Goal: Ask a question: Seek information or help from site administrators or community

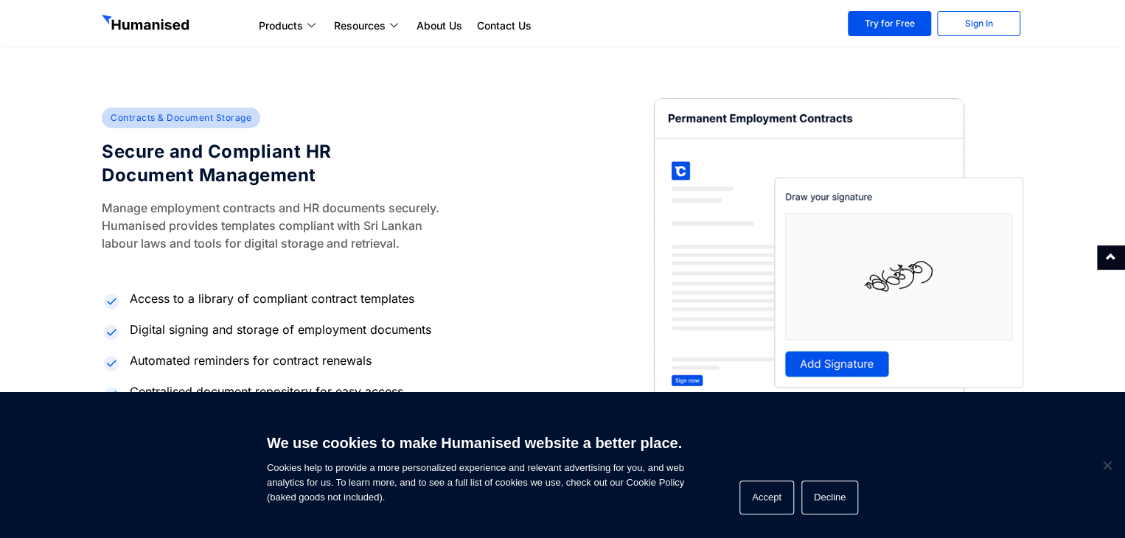
scroll to position [2987, 0]
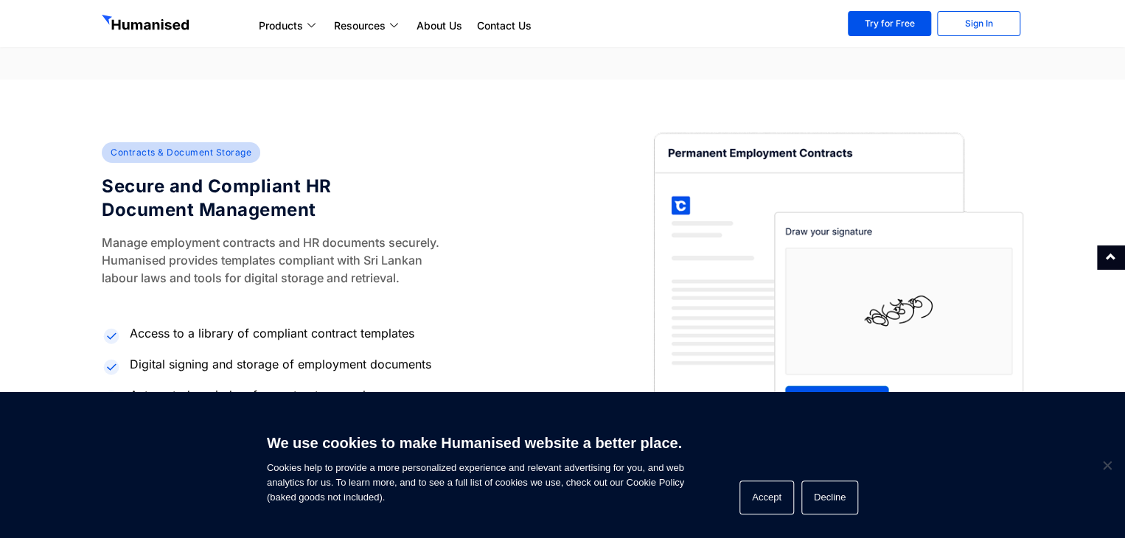
click at [158, 194] on h4 "Secure and Compliant HR Document Management" at bounding box center [255, 198] width 306 height 47
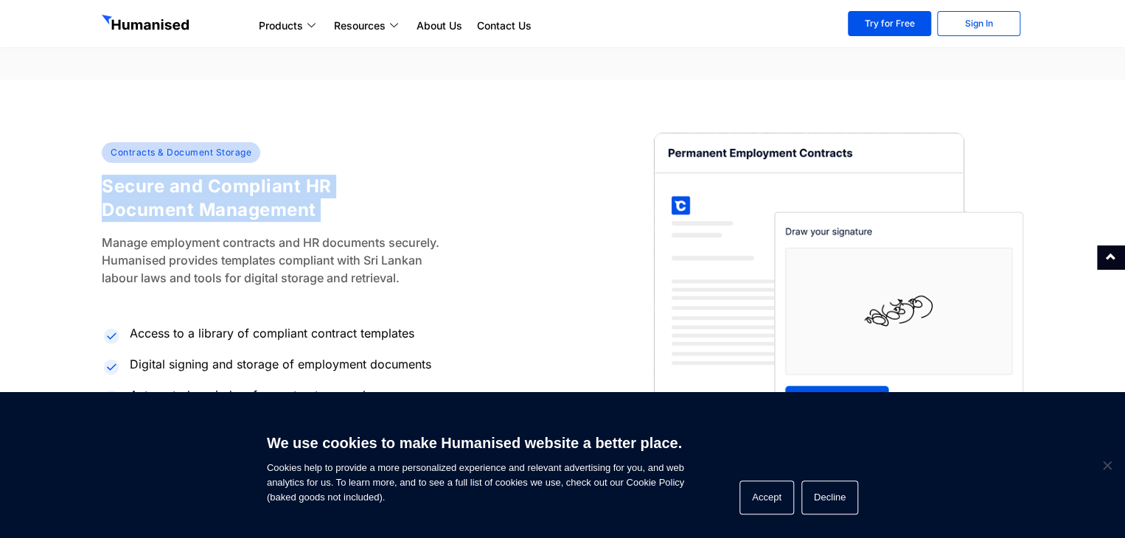
drag, startPoint x: 158, startPoint y: 194, endPoint x: 247, endPoint y: 204, distance: 89.0
click at [247, 204] on h4 "Secure and Compliant HR Document Management" at bounding box center [255, 198] width 306 height 47
click at [840, 497] on button "Decline" at bounding box center [829, 498] width 57 height 34
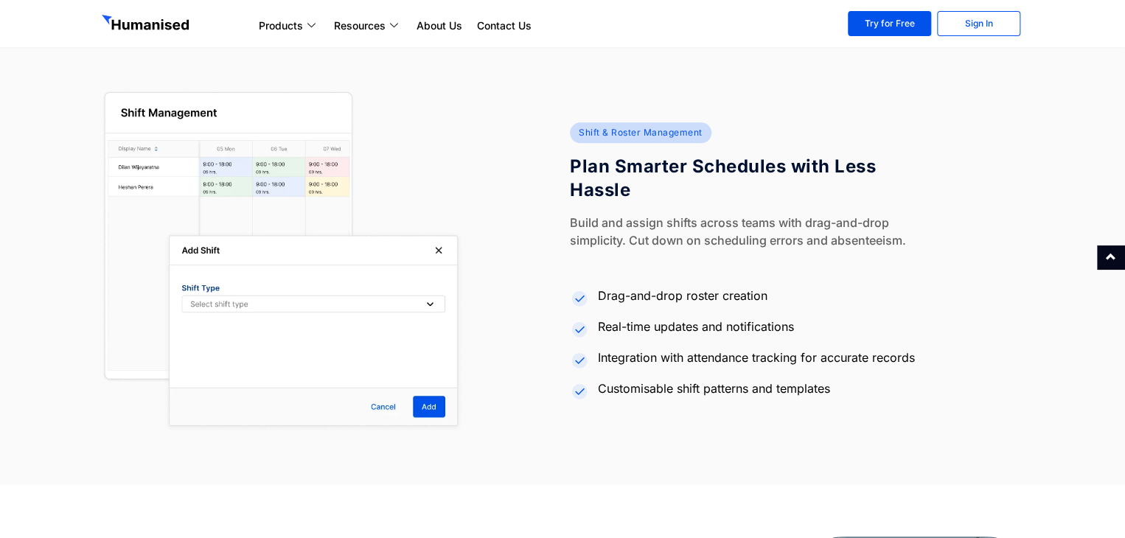
scroll to position [3503, 0]
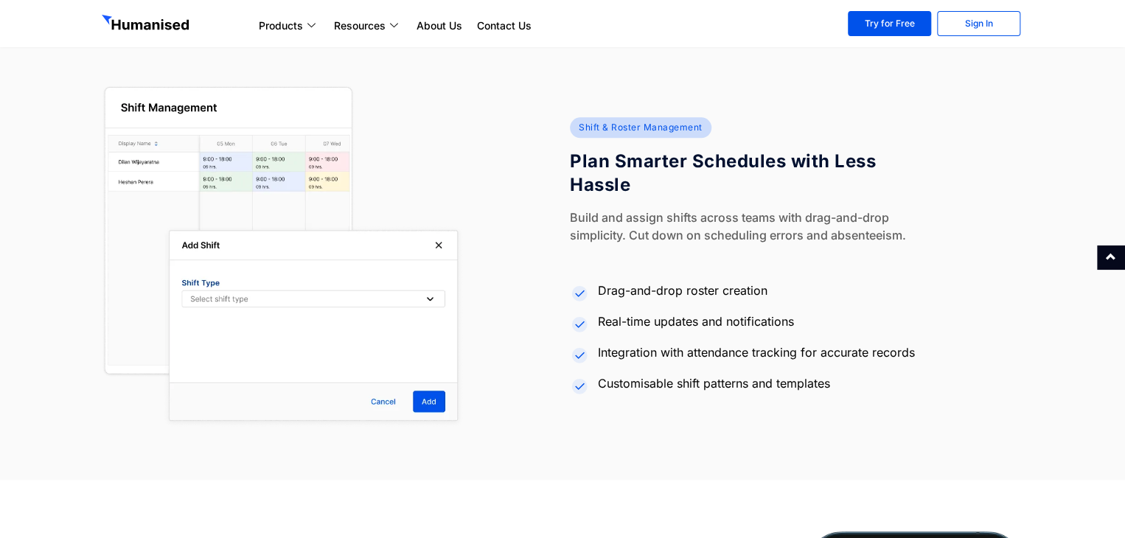
click at [604, 156] on h4 "Plan Smarter Schedules with Less Hassle" at bounding box center [723, 173] width 306 height 47
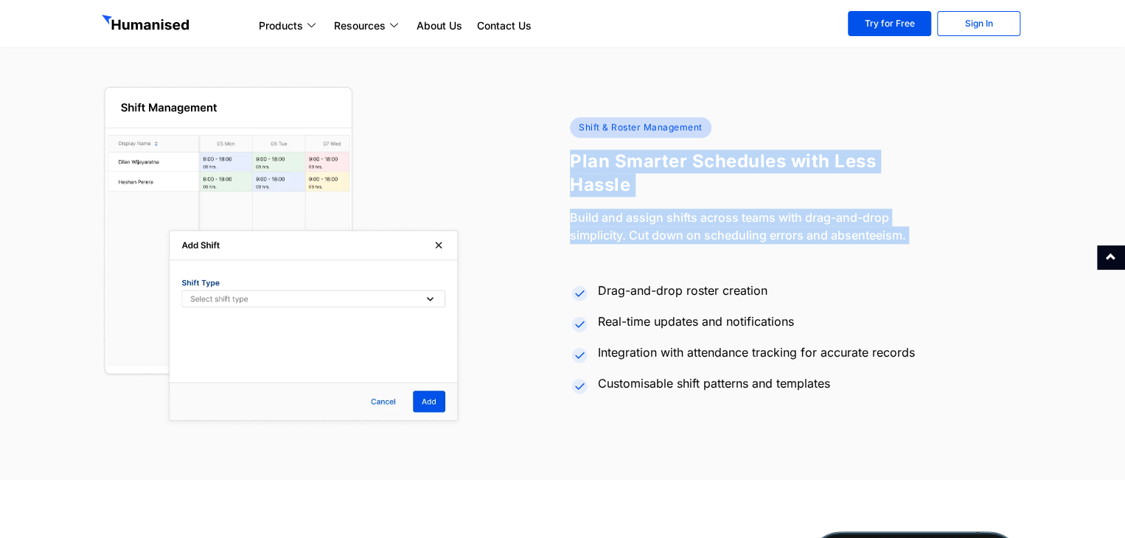
drag, startPoint x: 604, startPoint y: 156, endPoint x: 649, endPoint y: 232, distance: 88.9
click at [649, 232] on div "Shift & Roster Management Plan Smarter Schedules with Less Hassle Build and ass…" at bounding box center [796, 256] width 468 height 358
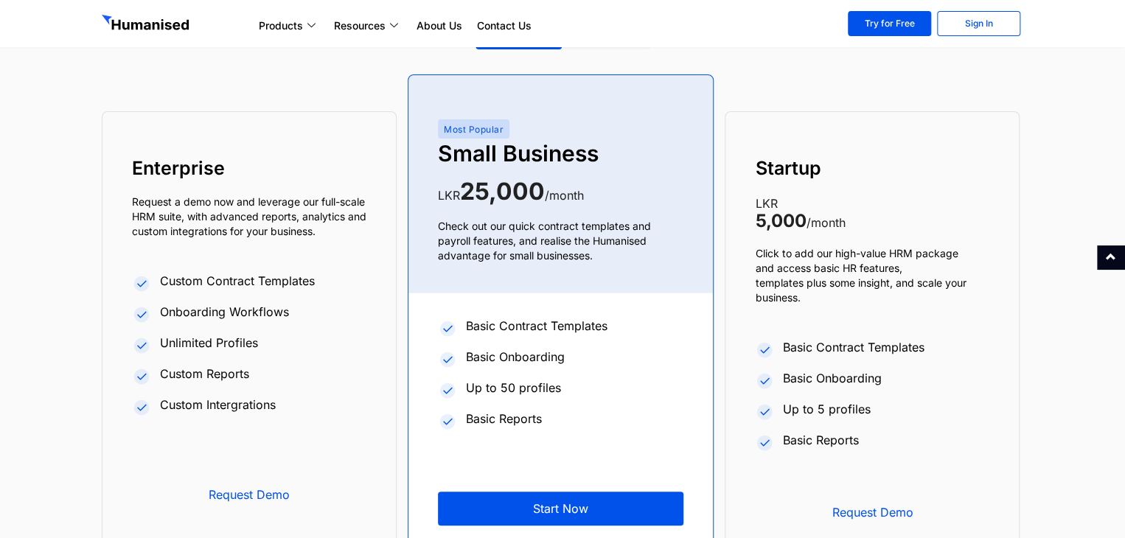
scroll to position [5575, 0]
click at [887, 270] on p "Click to add our high-value HRM package and access basic HR features, templates…" at bounding box center [872, 274] width 234 height 59
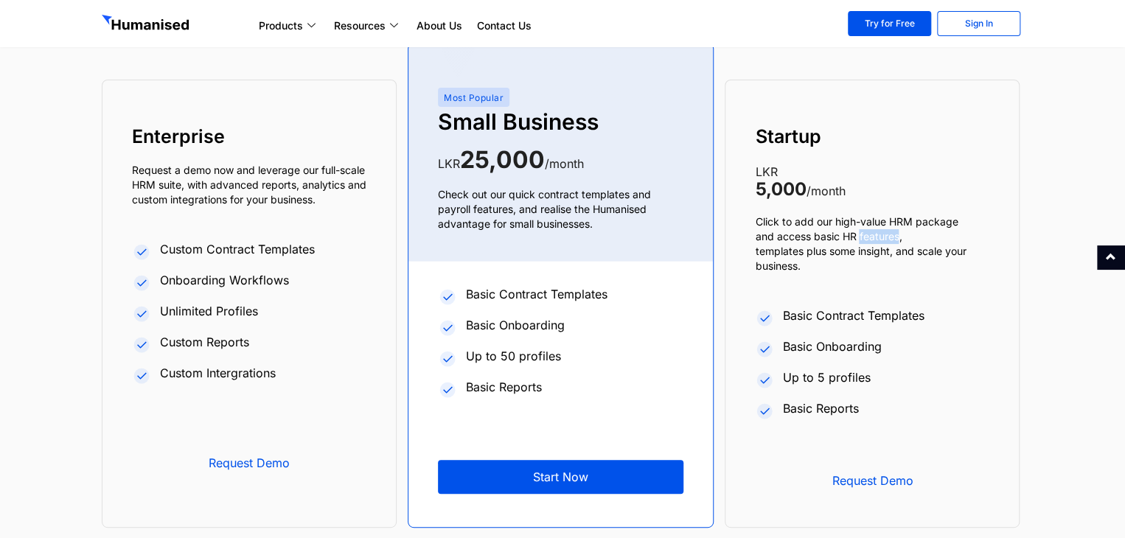
scroll to position [5605, 0]
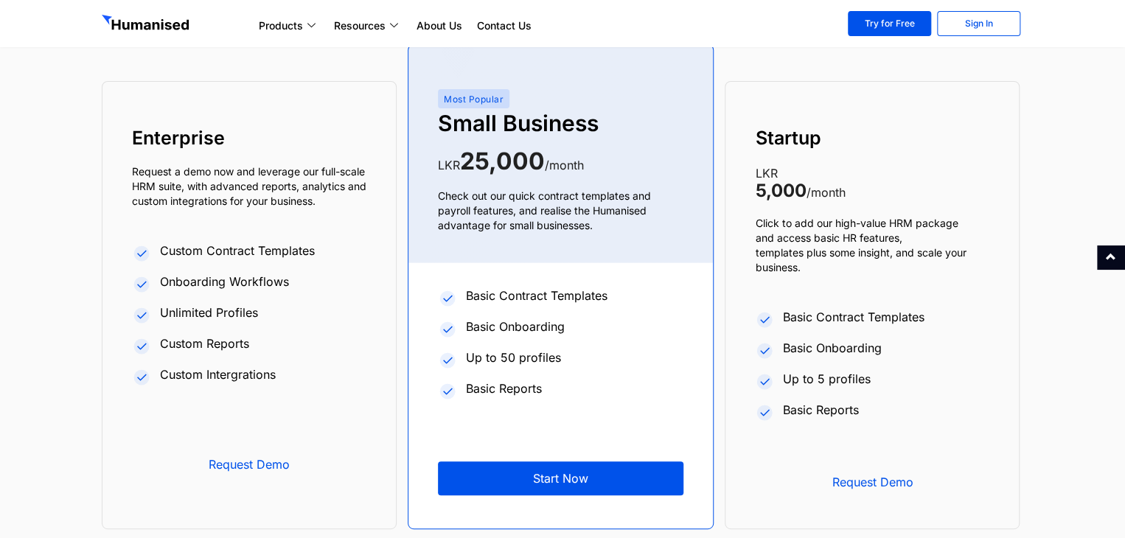
click at [794, 254] on p "Click to add our high-value HRM package and access basic HR features, templates…" at bounding box center [872, 245] width 234 height 59
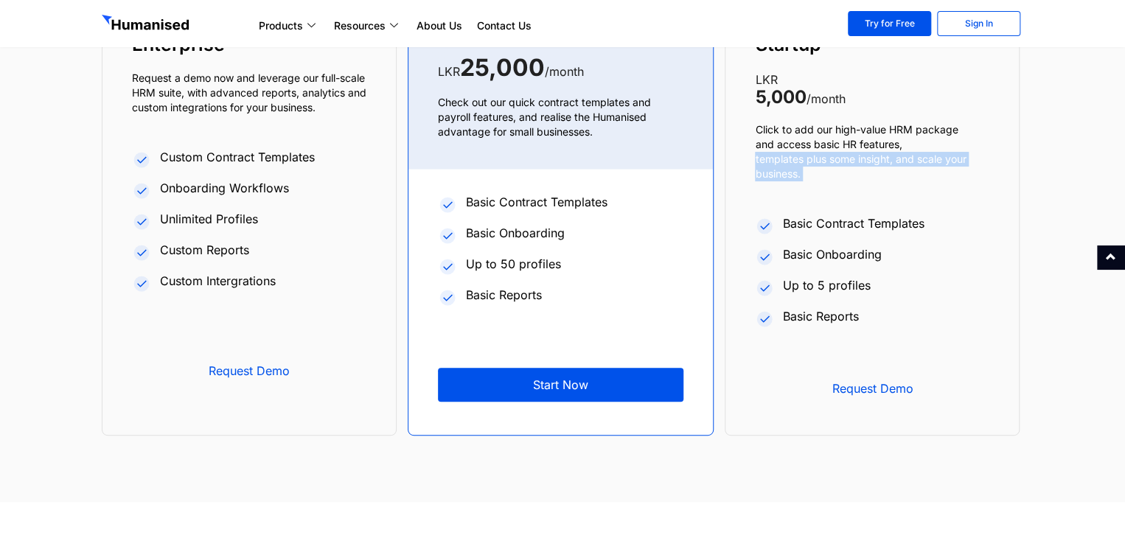
scroll to position [5700, 0]
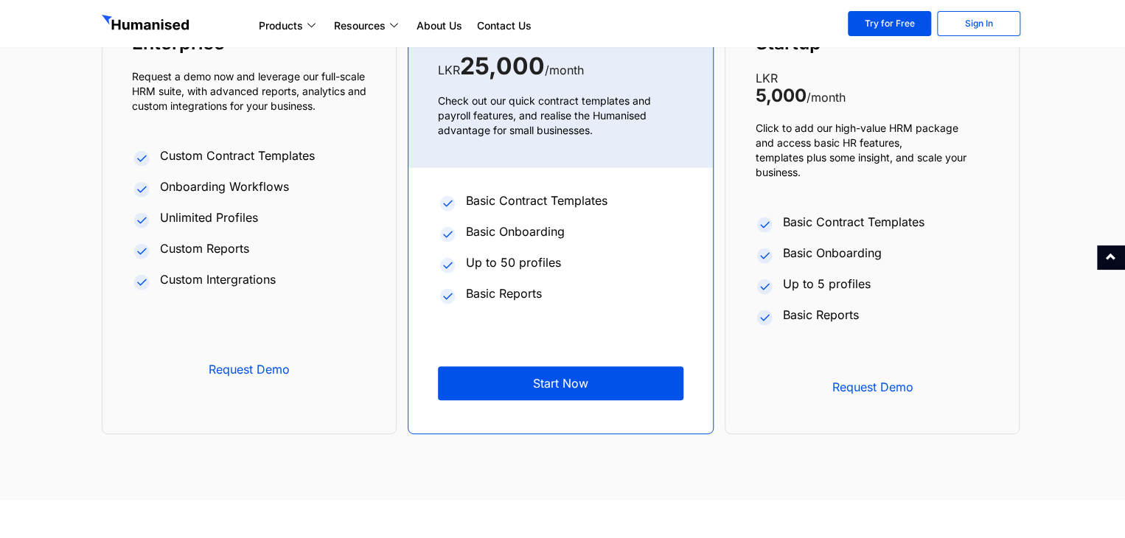
click at [752, 105] on div "Startup LKR 5,000 /month Click to add our high-value HRM package and access bas…" at bounding box center [871, 210] width 293 height 447
click at [797, 130] on p "Click to add our high-value HRM package and access basic HR features, templates…" at bounding box center [872, 150] width 234 height 59
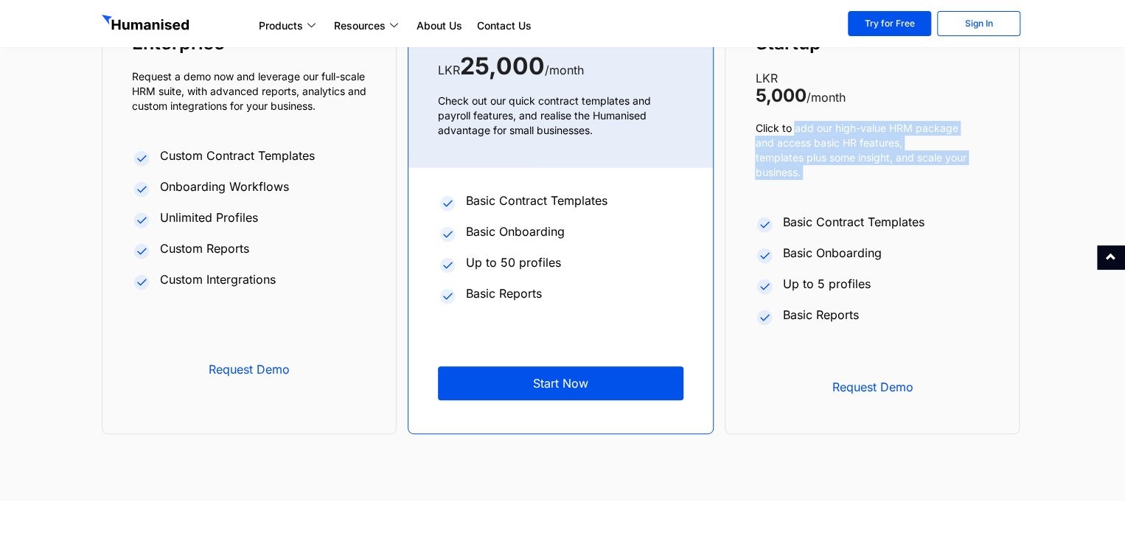
drag, startPoint x: 797, startPoint y: 130, endPoint x: 817, endPoint y: 178, distance: 52.2
click at [817, 178] on p "Click to add our high-value HRM package and access basic HR features, templates…" at bounding box center [872, 150] width 234 height 59
drag, startPoint x: 817, startPoint y: 178, endPoint x: 779, endPoint y: 114, distance: 74.7
click at [779, 114] on div "Startup LKR 5,000 /month Click to add our high-value HRM package and access bas…" at bounding box center [871, 210] width 293 height 447
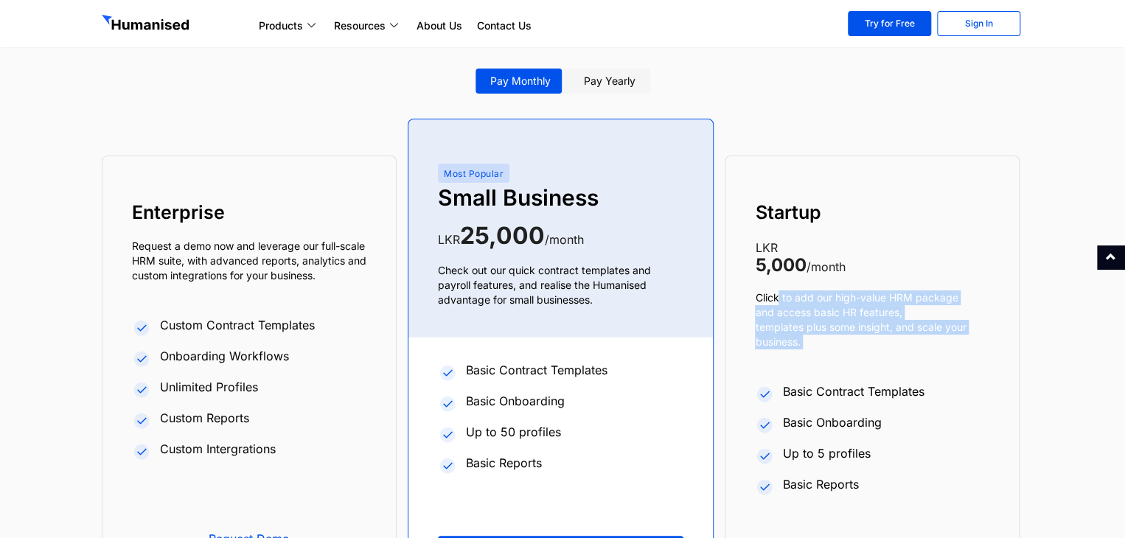
scroll to position [5505, 0]
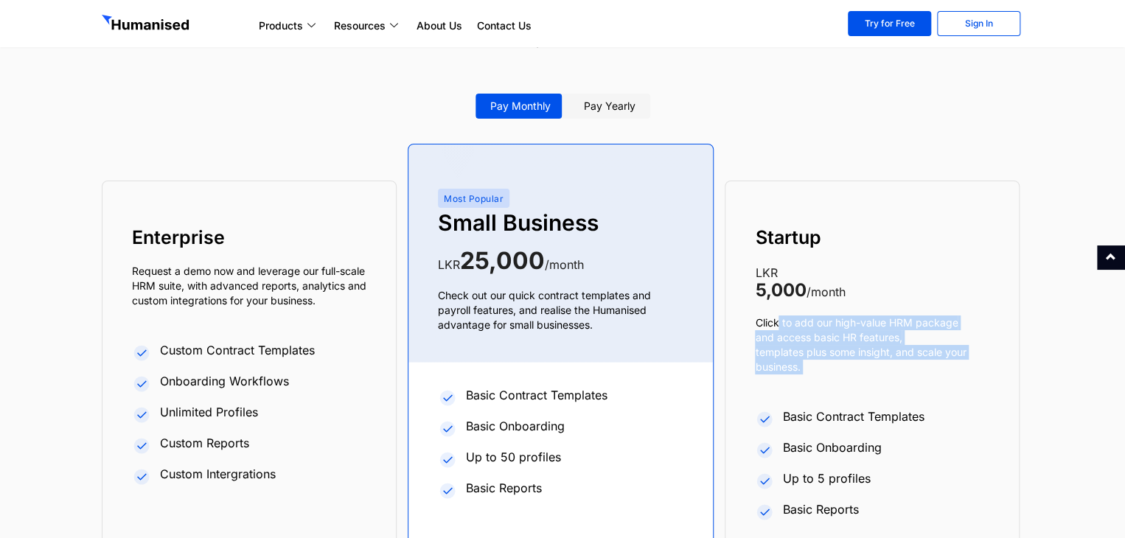
click at [617, 107] on link "Pay yearly" at bounding box center [609, 106] width 81 height 25
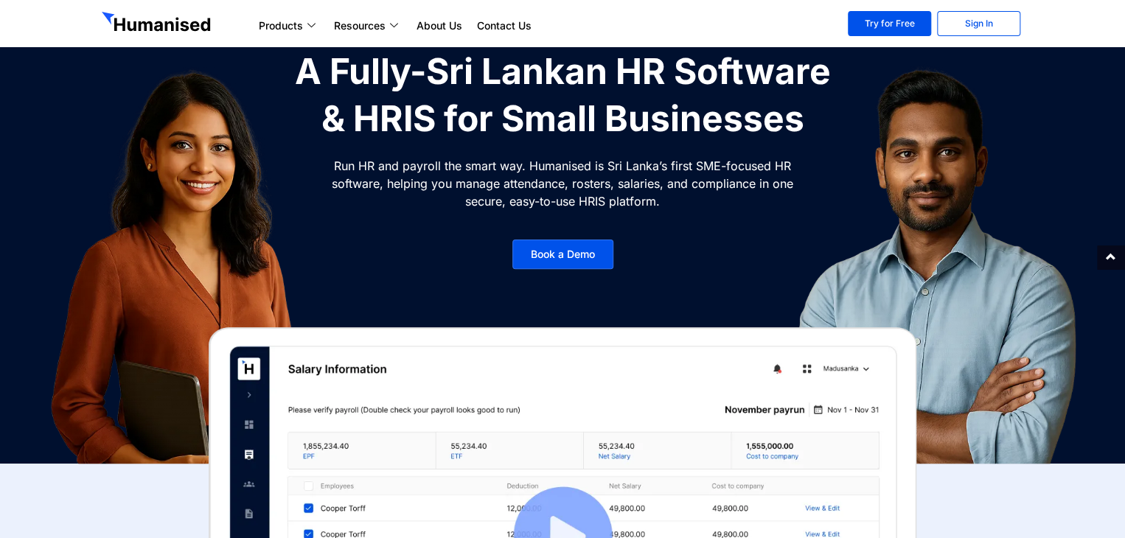
scroll to position [0, 0]
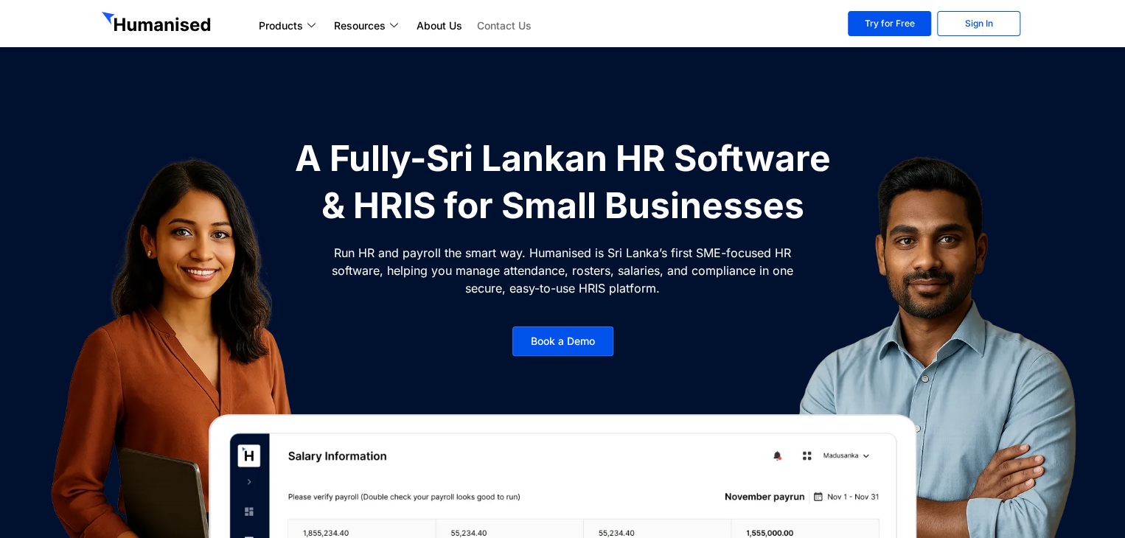
click at [506, 22] on link "Contact Us" at bounding box center [503, 26] width 69 height 18
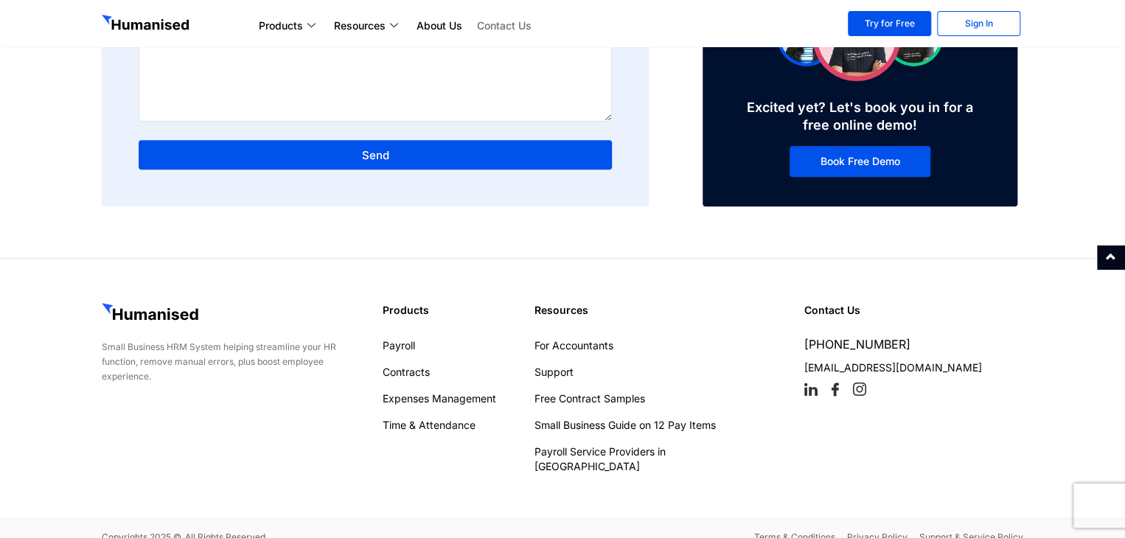
scroll to position [452, 0]
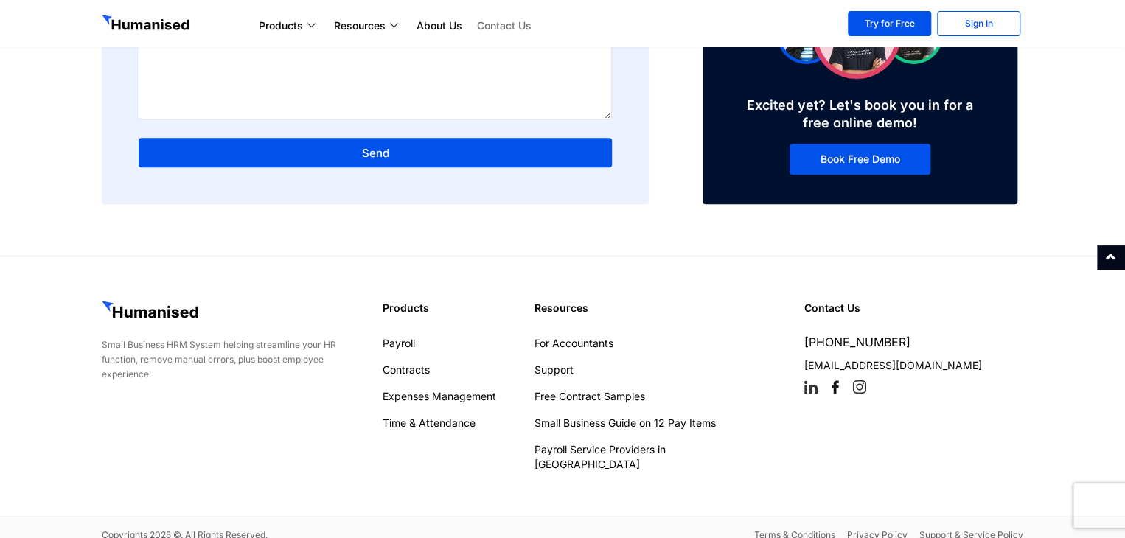
click at [834, 384] on icon at bounding box center [834, 386] width 13 height 13
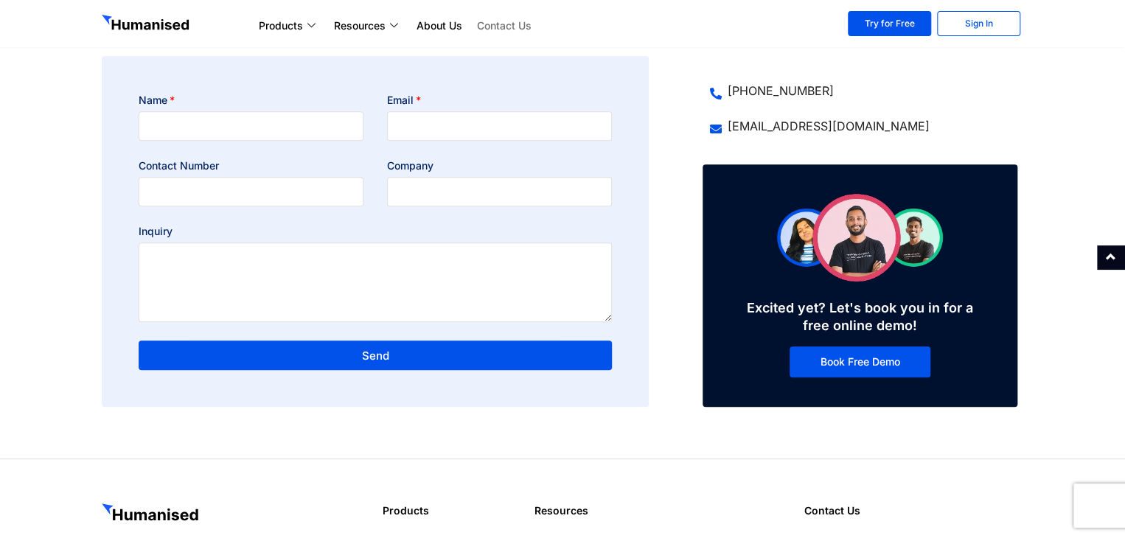
scroll to position [157, 0]
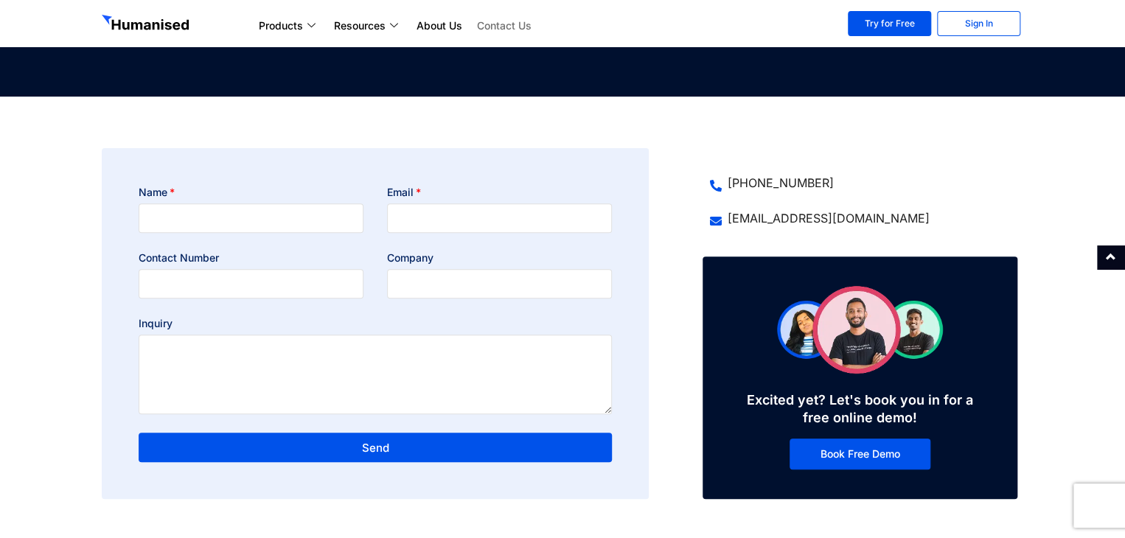
click at [256, 235] on div "Name Email Contact Number Company Inquiry Send" at bounding box center [375, 332] width 497 height 295
click at [256, 226] on input "Name" at bounding box center [251, 217] width 225 height 29
type input "Christine Fernando"
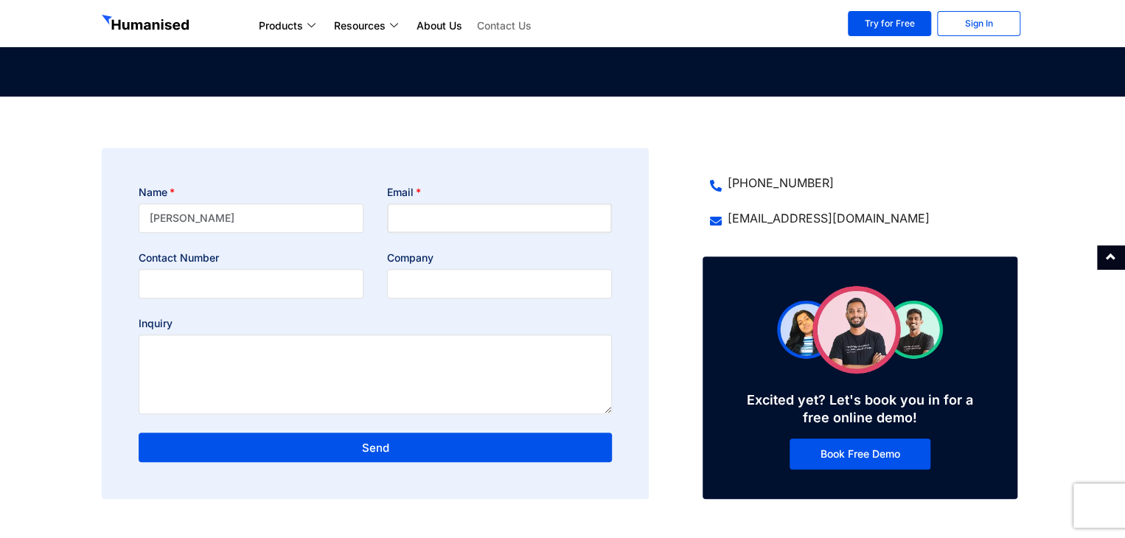
type input "h"
type input "christine@figuresup.com"
type input "0718698388"
type input "Figures Up"
type textarea "I"
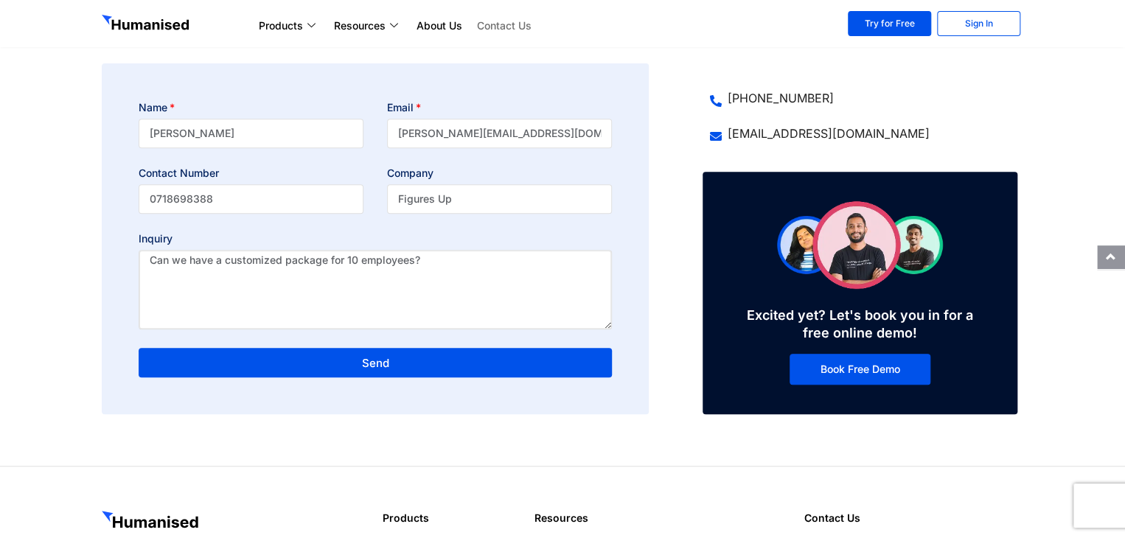
scroll to position [262, 0]
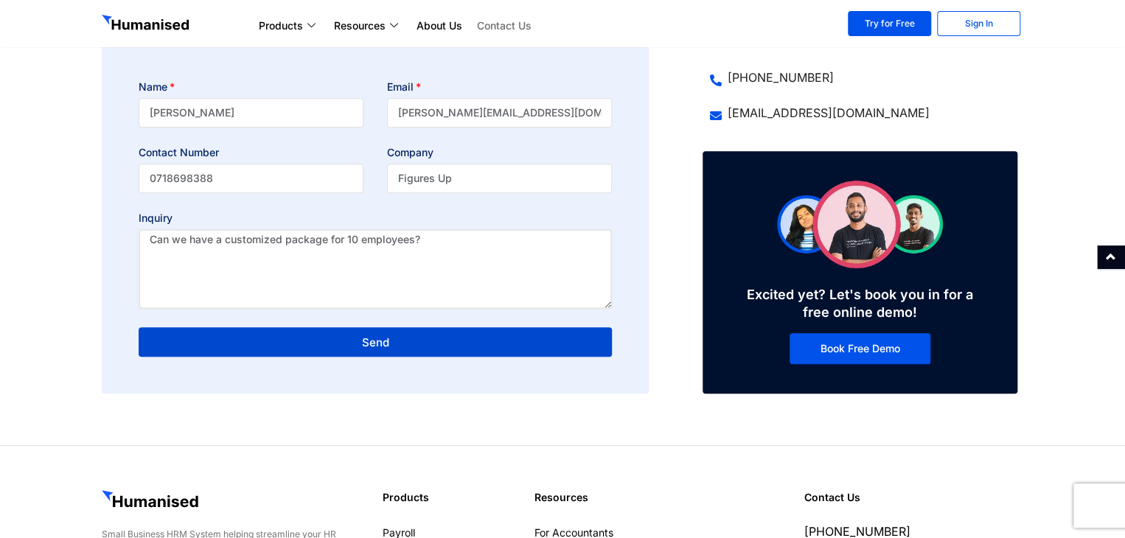
type textarea "Can we have a customized package for 10 employees?"
click at [434, 346] on span "Send" at bounding box center [375, 342] width 438 height 11
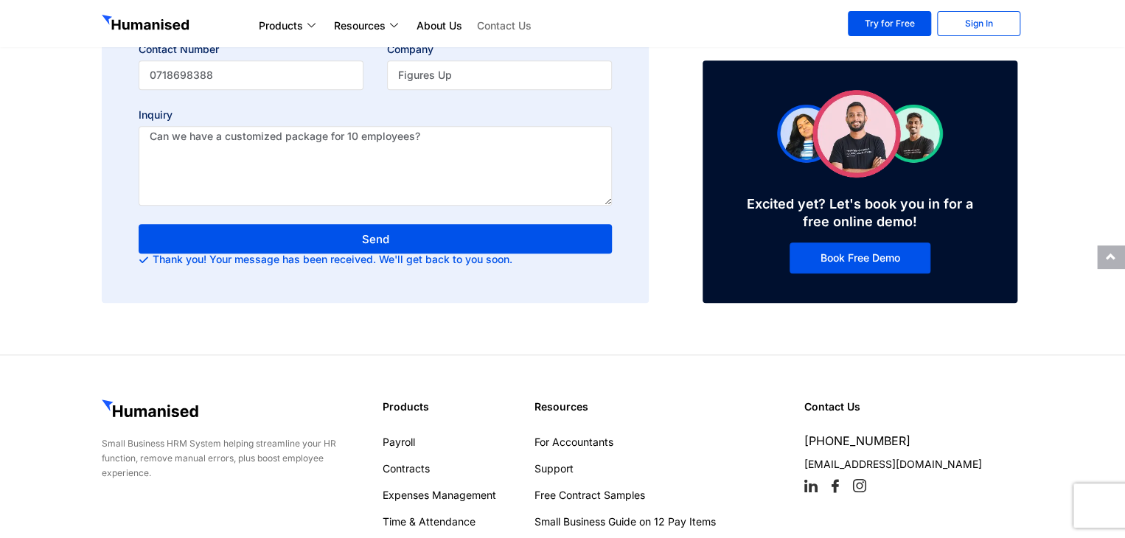
scroll to position [464, 0]
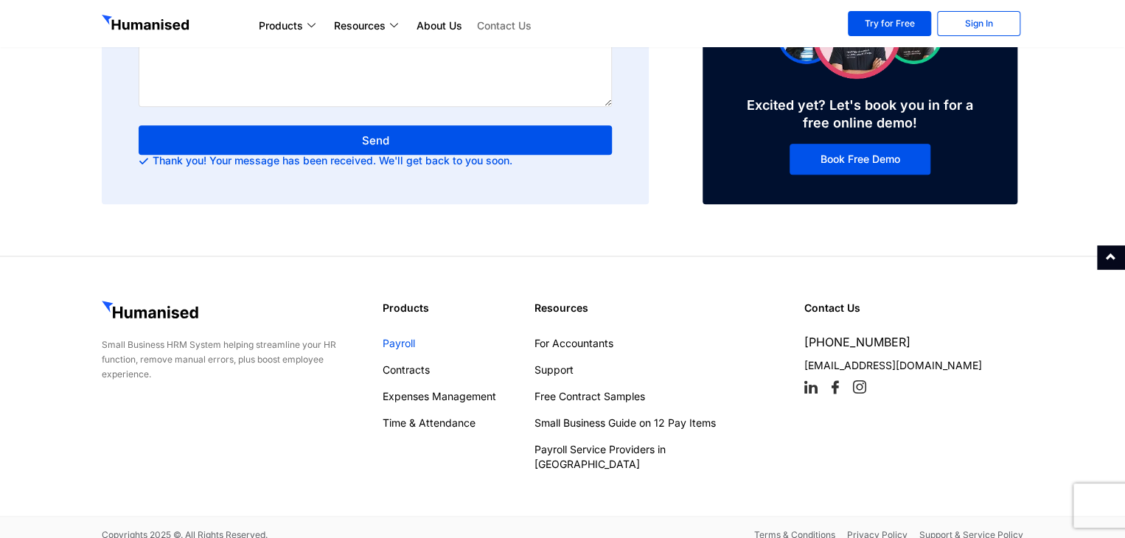
click at [393, 343] on link "Payroll" at bounding box center [450, 343] width 137 height 15
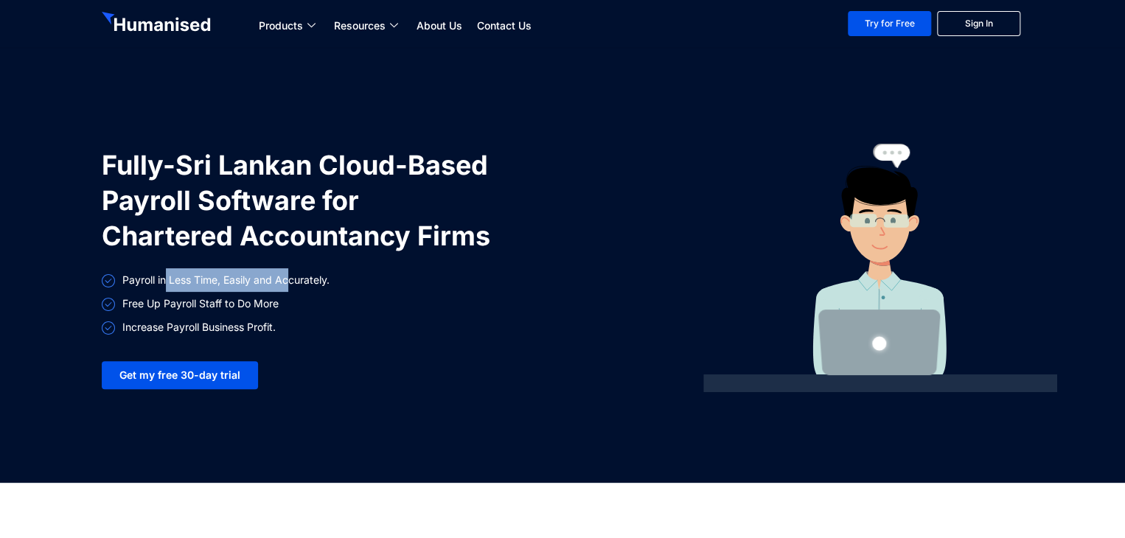
drag, startPoint x: 165, startPoint y: 279, endPoint x: 287, endPoint y: 282, distance: 122.4
click at [287, 282] on span "Payroll in Less Time, Easily and Accurately." at bounding box center [224, 280] width 211 height 24
drag, startPoint x: 139, startPoint y: 305, endPoint x: 203, endPoint y: 304, distance: 64.9
click at [203, 304] on span "Free Up Payroll Staff to Do More" at bounding box center [199, 304] width 160 height 24
click at [232, 306] on span "Free Up Payroll Staff to Do More" at bounding box center [199, 304] width 160 height 24
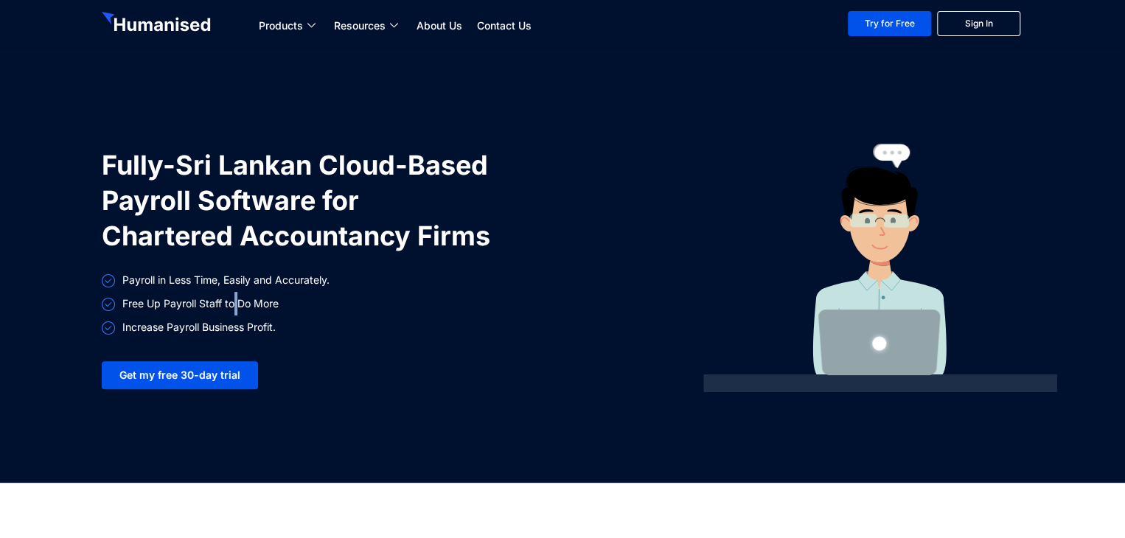
click at [232, 306] on span "Free Up Payroll Staff to Do More" at bounding box center [199, 304] width 160 height 24
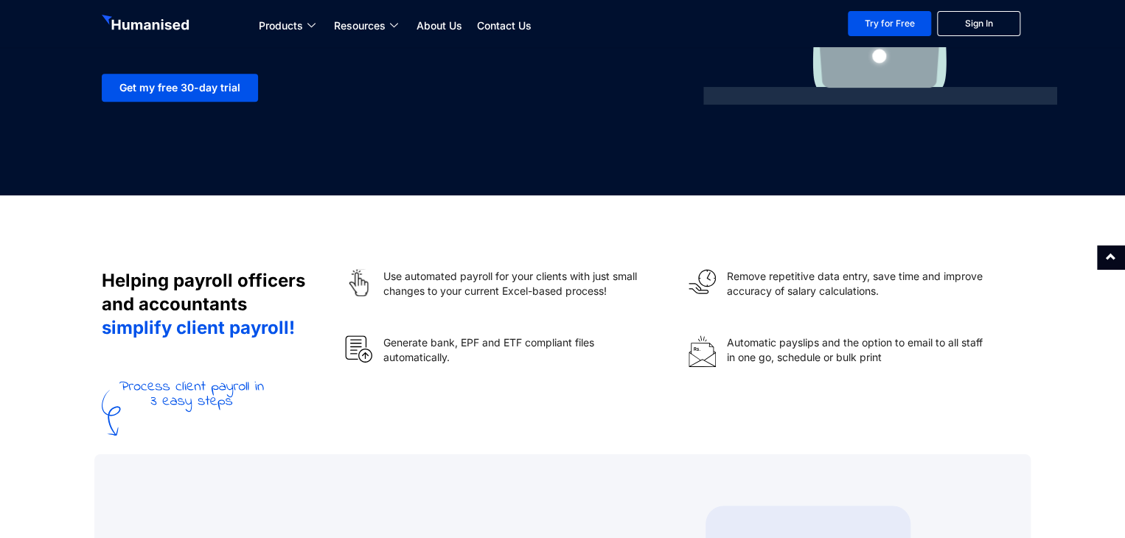
scroll to position [295, 0]
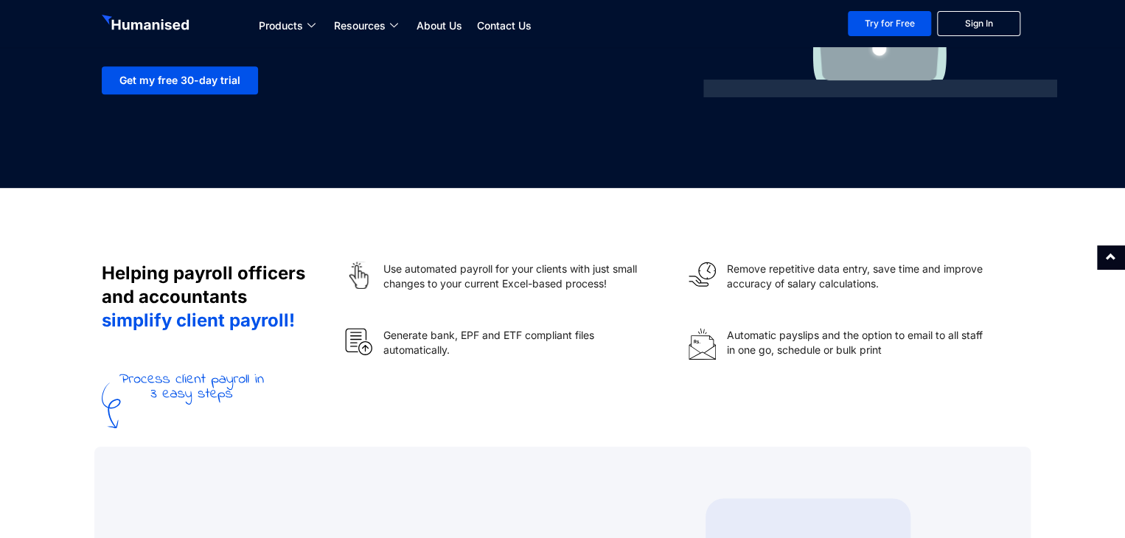
click at [217, 268] on h2 "Helping payroll officers and accountants" at bounding box center [216, 285] width 228 height 47
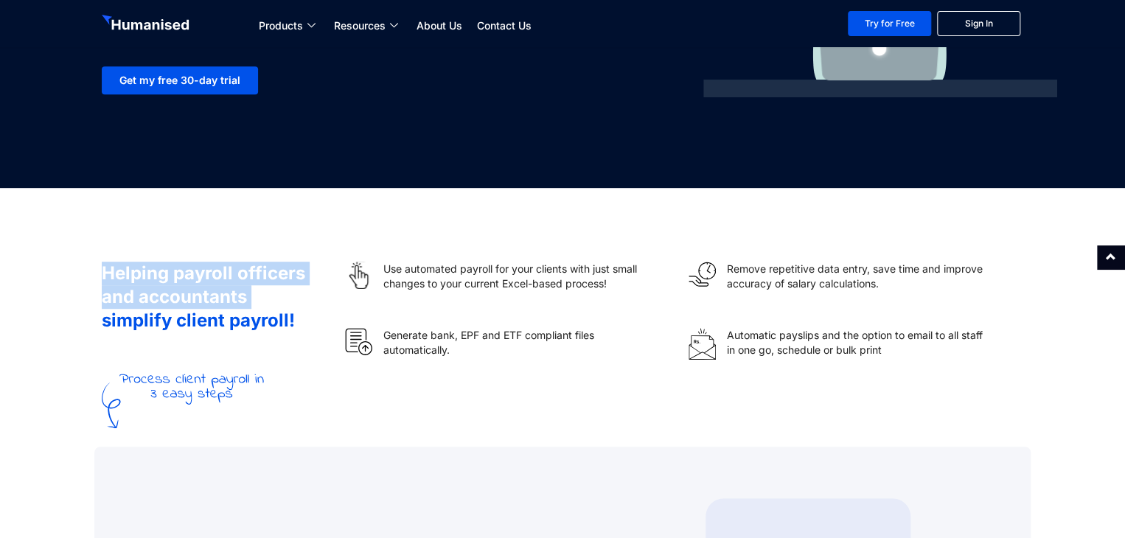
click at [217, 268] on h2 "Helping payroll officers and accountants" at bounding box center [216, 285] width 228 height 47
click at [212, 290] on h2 "Helping payroll officers and accountants" at bounding box center [216, 285] width 228 height 47
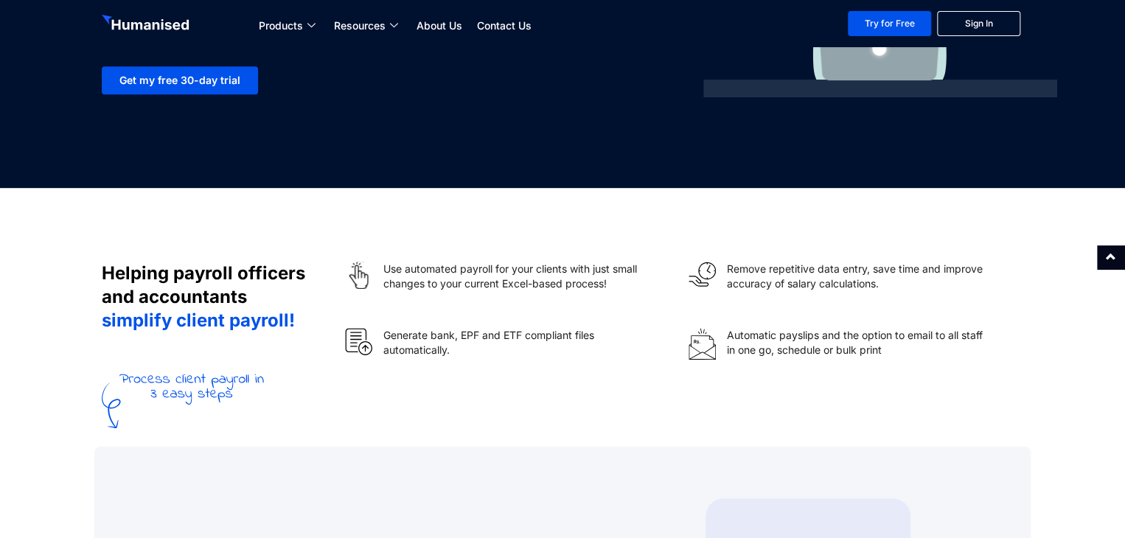
click at [200, 304] on h2 "Helping payroll officers and accountants" at bounding box center [216, 285] width 228 height 47
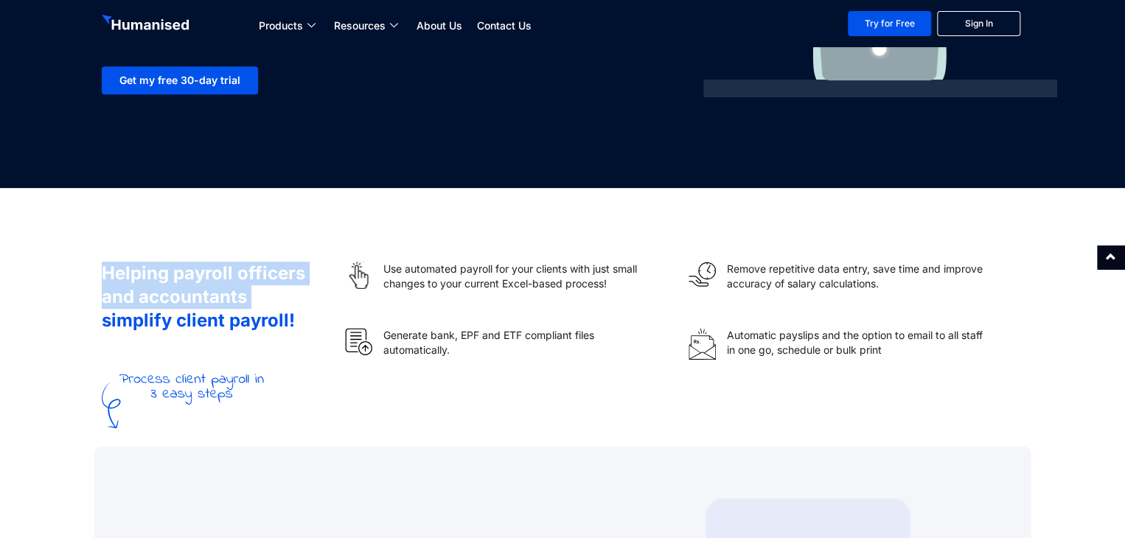
click at [200, 304] on h2 "Helping payroll officers and accountants" at bounding box center [216, 285] width 228 height 47
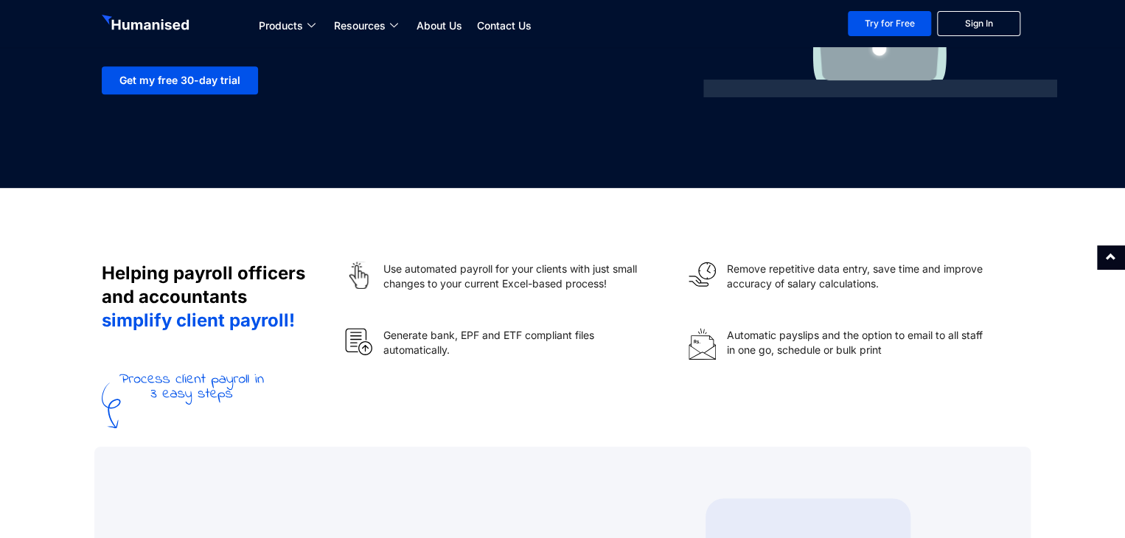
click at [379, 254] on section "Helping payroll officers and accountants simplify client payroll! Use automated…" at bounding box center [562, 276] width 1125 height 177
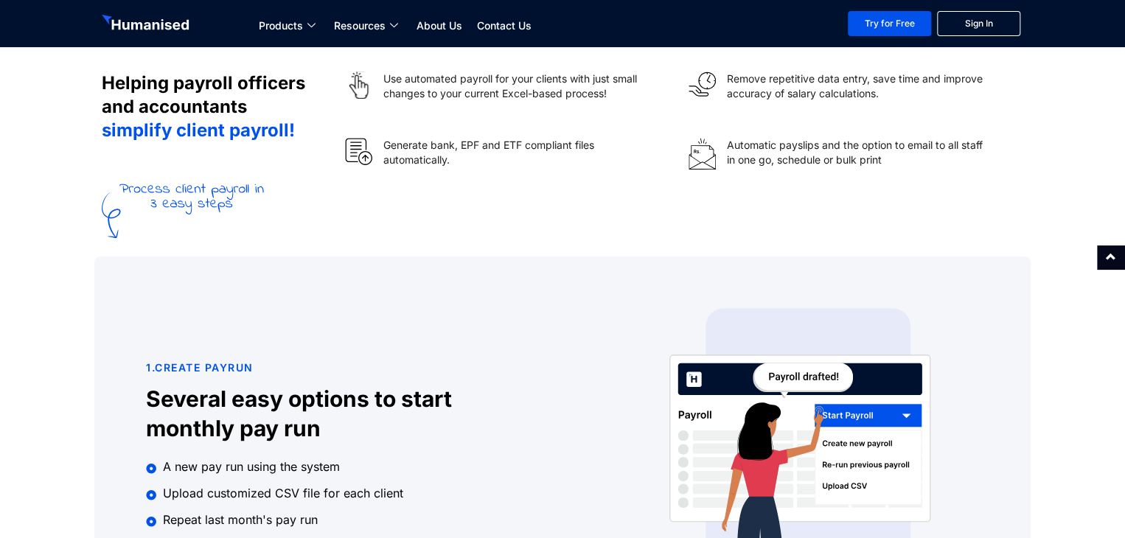
scroll to position [590, 0]
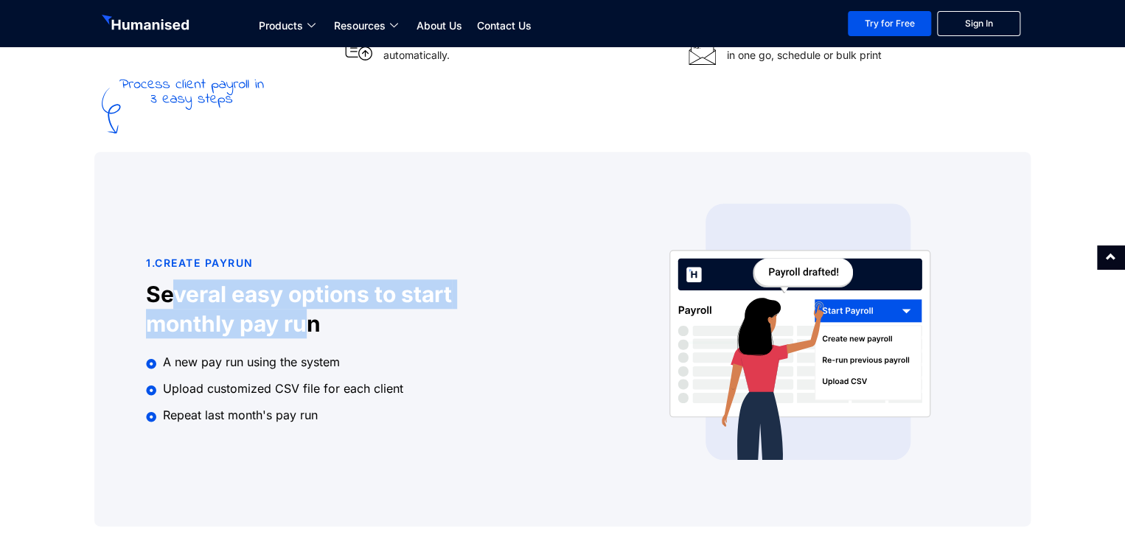
drag, startPoint x: 178, startPoint y: 299, endPoint x: 290, endPoint y: 315, distance: 113.8
click at [290, 315] on h3 "Several easy options to start monthly pay run" at bounding box center [372, 308] width 452 height 59
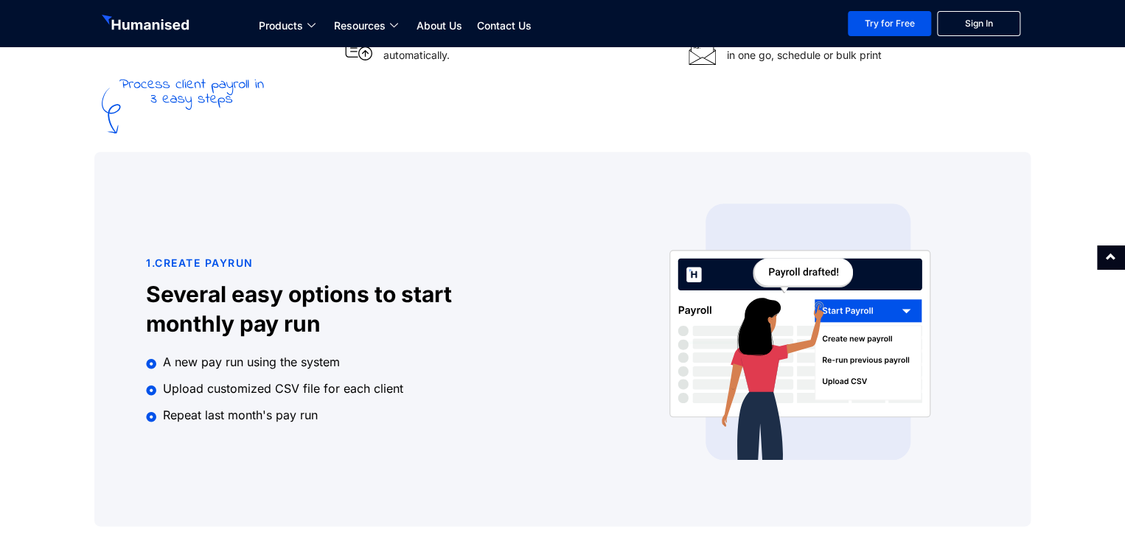
click at [223, 354] on span "A new pay run using the system" at bounding box center [249, 362] width 181 height 18
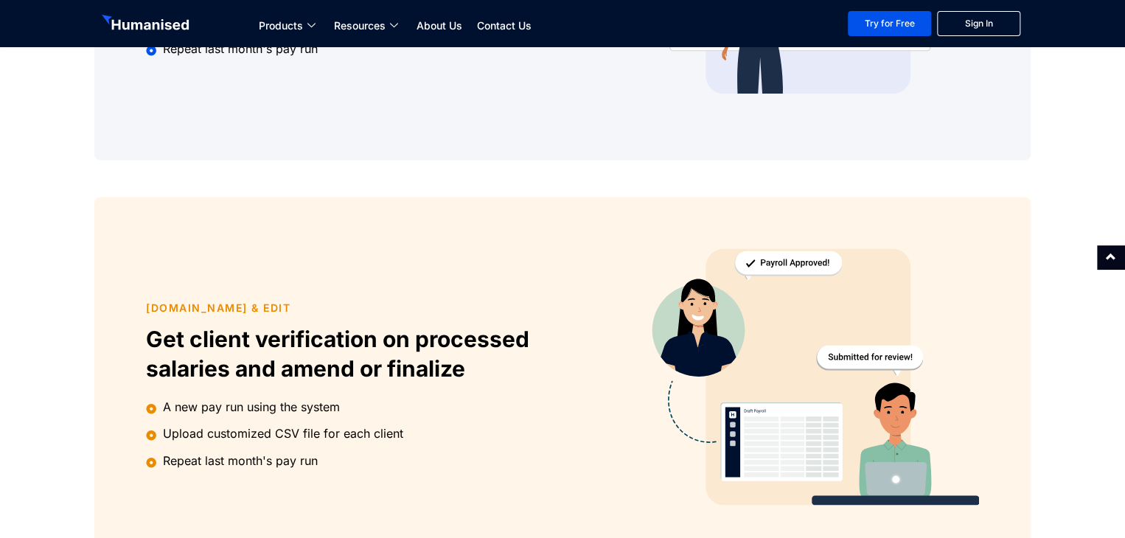
scroll to position [958, 0]
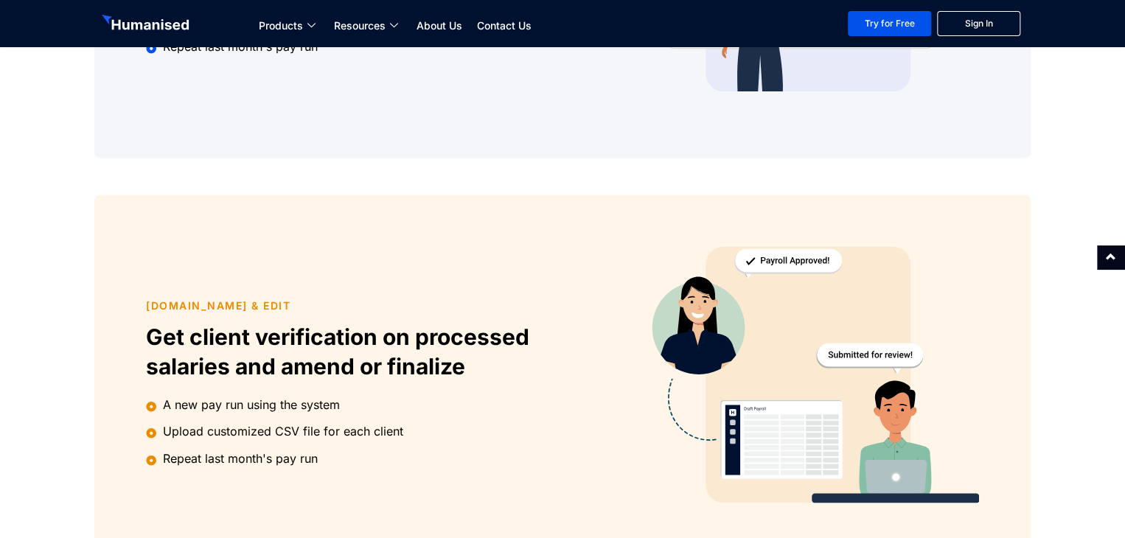
click at [366, 353] on h3 "Get client verification on processed salaries and amend or finalize" at bounding box center [372, 351] width 452 height 59
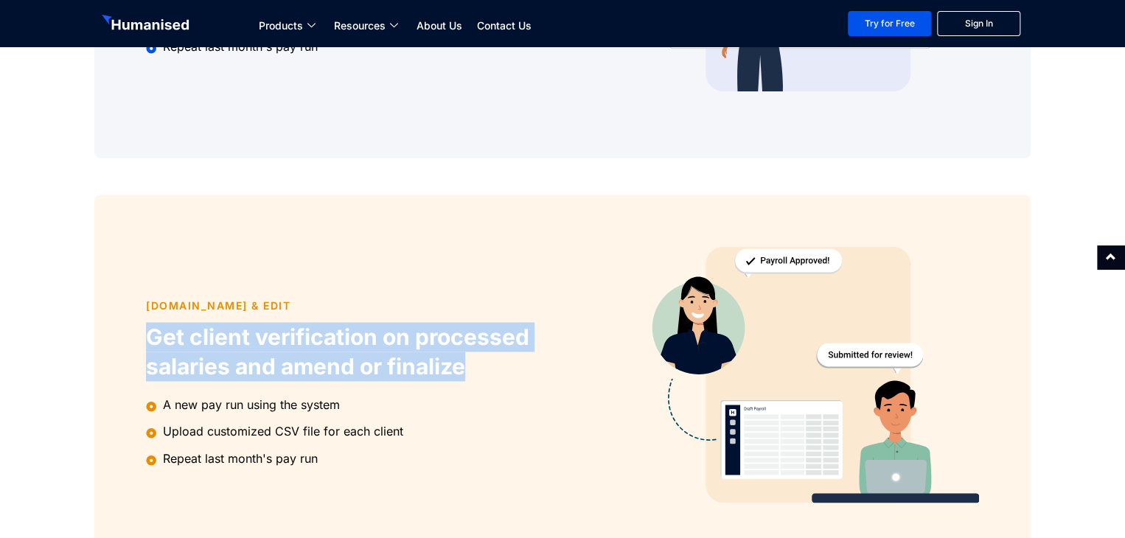
click at [365, 358] on h3 "Get client verification on processed salaries and amend or finalize" at bounding box center [372, 351] width 452 height 59
click at [282, 331] on h3 "Get client verification on processed salaries and amend or finalize" at bounding box center [372, 351] width 452 height 59
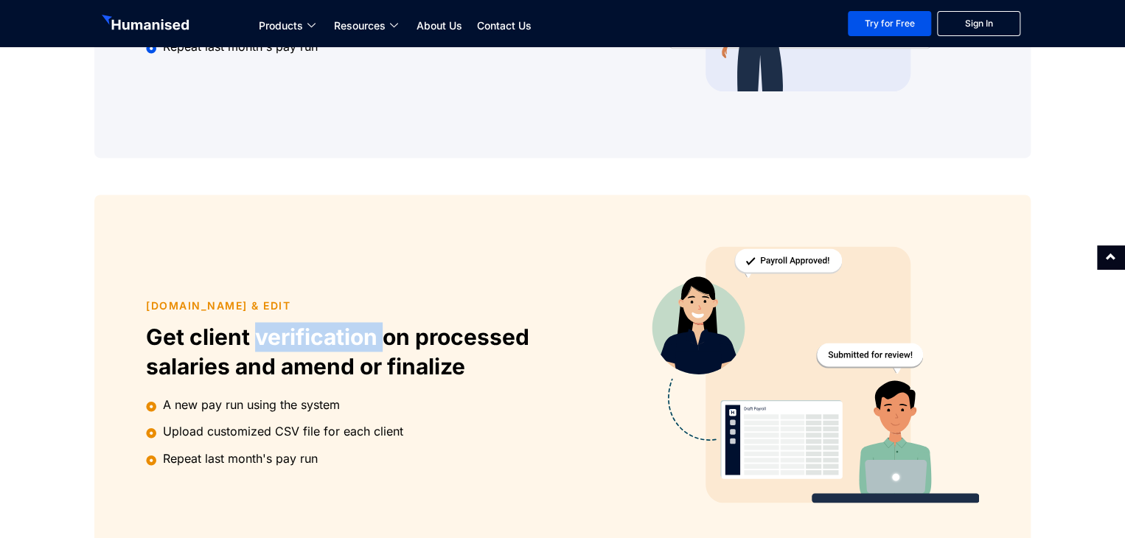
click at [282, 331] on h3 "Get client verification on processed salaries and amend or finalize" at bounding box center [372, 351] width 452 height 59
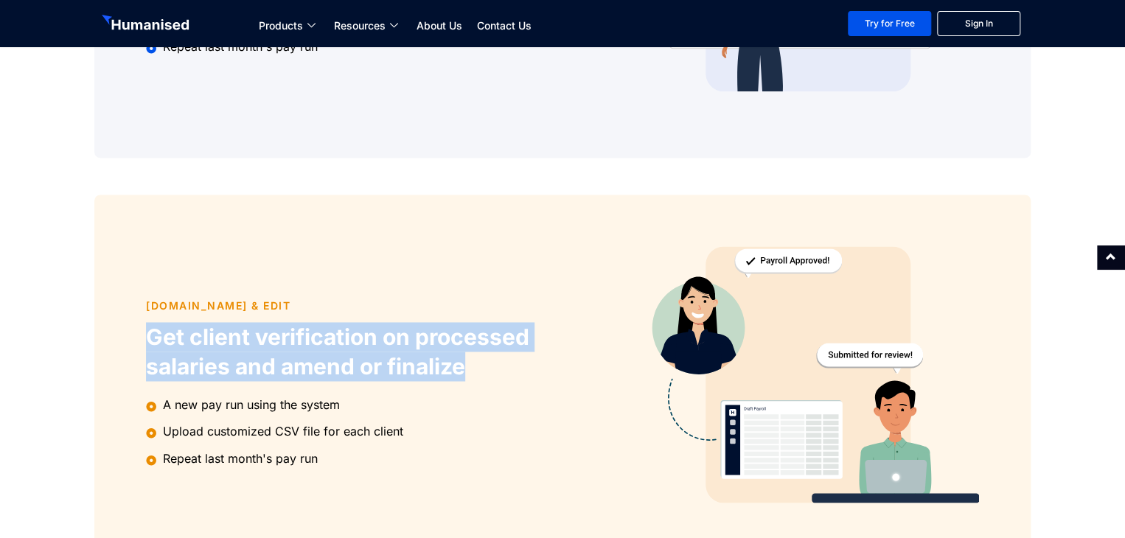
drag, startPoint x: 282, startPoint y: 331, endPoint x: 366, endPoint y: 346, distance: 85.4
click at [366, 346] on h3 "Get client verification on processed salaries and amend or finalize" at bounding box center [372, 351] width 452 height 59
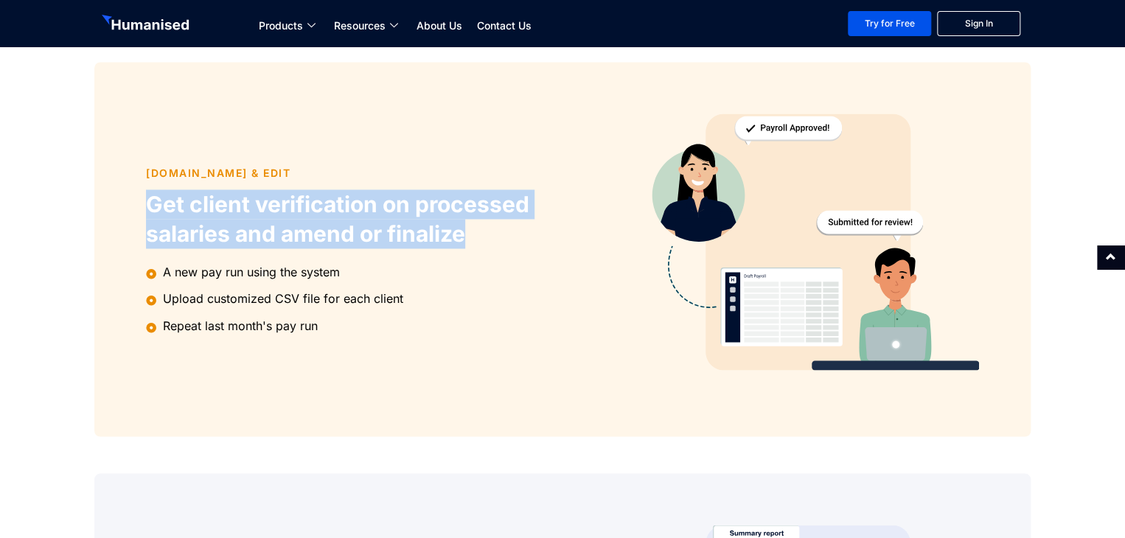
scroll to position [1179, 0]
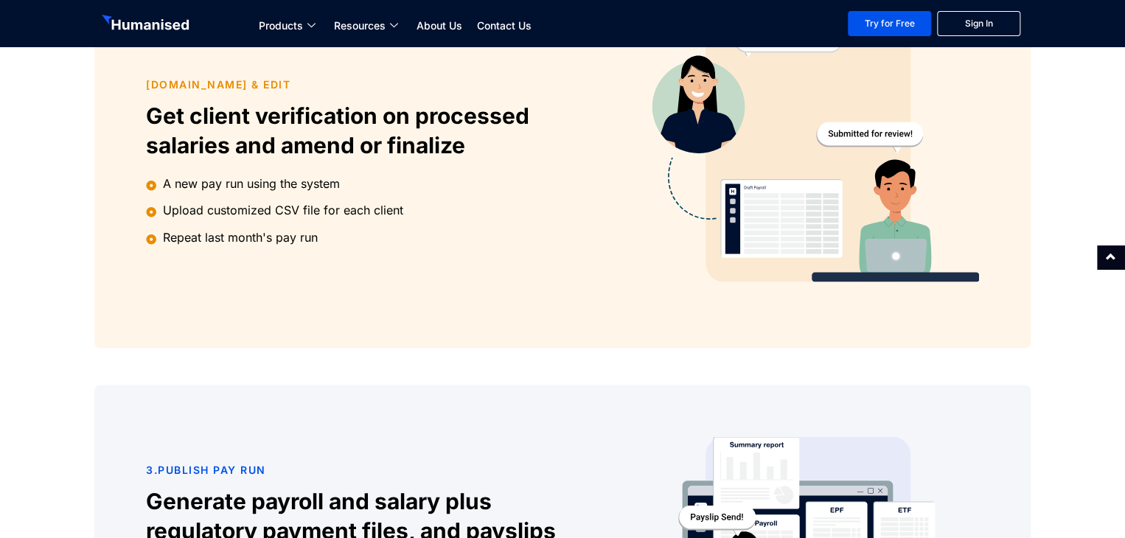
click at [310, 243] on span "Repeat last month's pay run" at bounding box center [238, 237] width 158 height 18
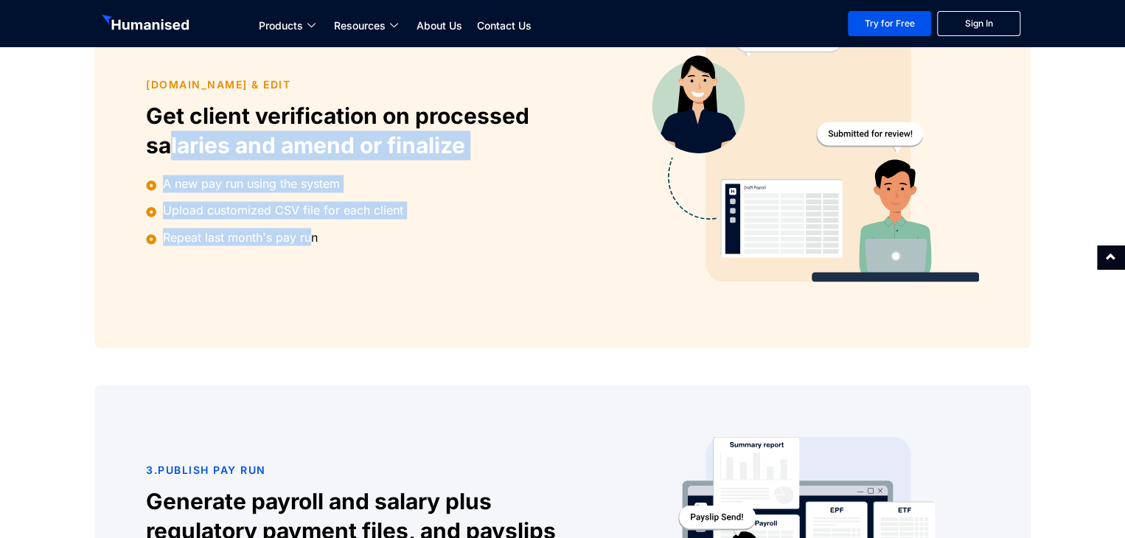
drag, startPoint x: 262, startPoint y: 209, endPoint x: 167, endPoint y: 163, distance: 105.5
click at [167, 163] on div "2.Review & Edit Get client verification on processed salaries and amend or fina…" at bounding box center [372, 161] width 467 height 286
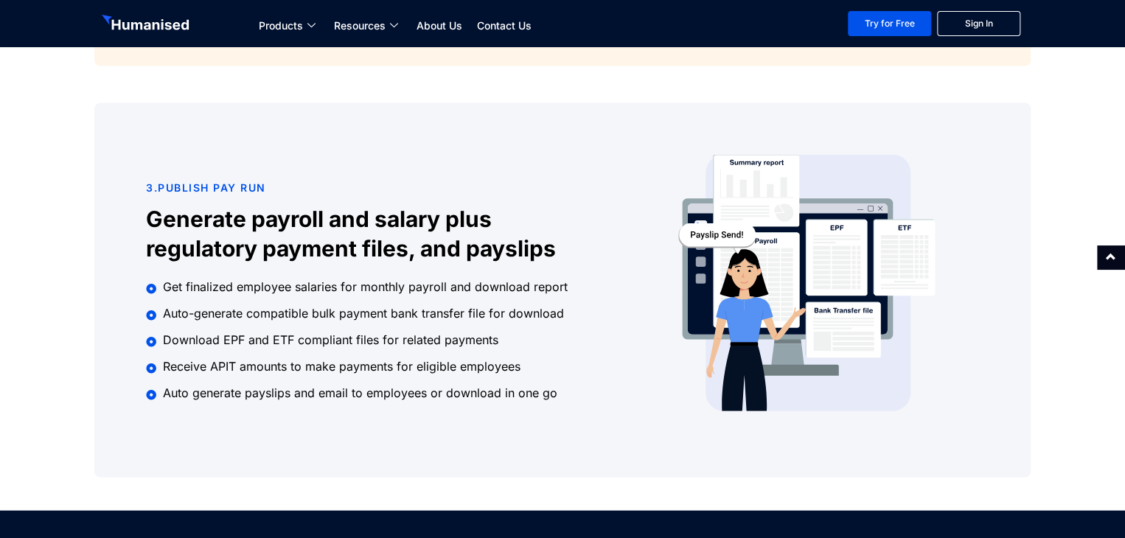
scroll to position [1400, 0]
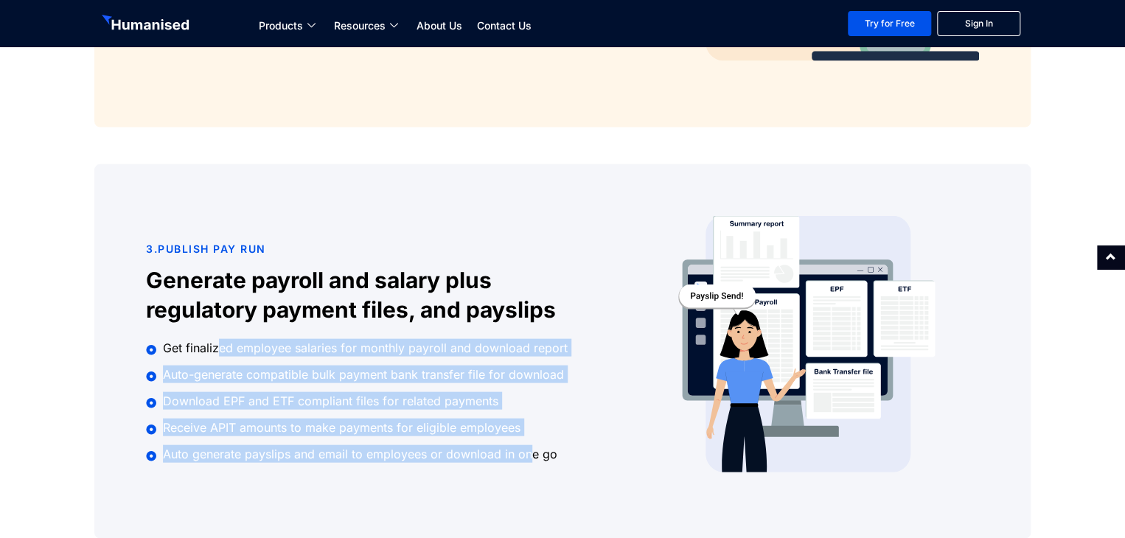
drag, startPoint x: 216, startPoint y: 356, endPoint x: 527, endPoint y: 451, distance: 325.2
click at [527, 451] on ul "Get finalized employee salaries for monthly payroll and download report Auto-ge…" at bounding box center [372, 400] width 452 height 124
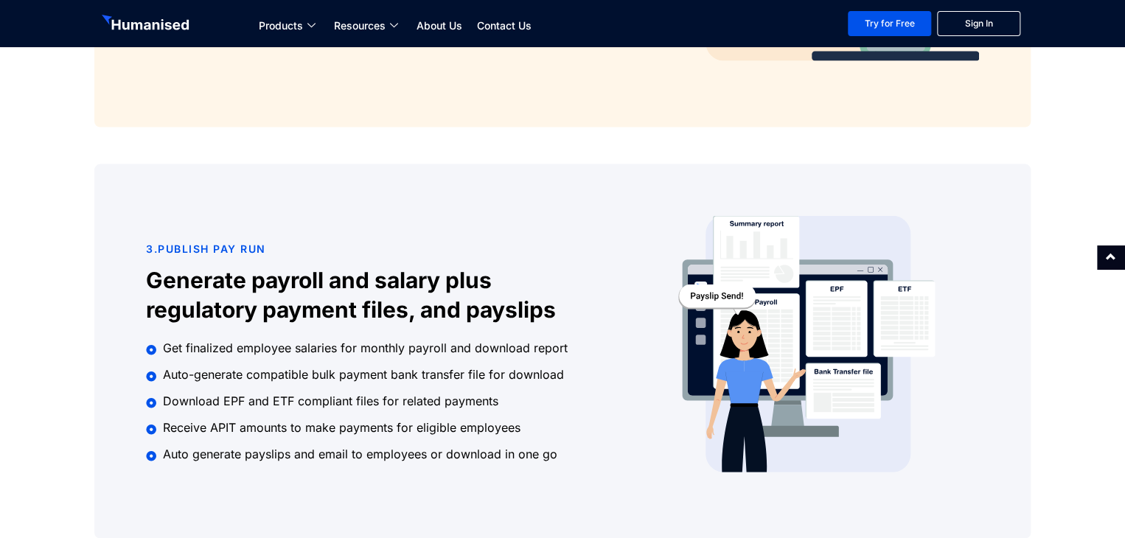
click at [542, 442] on ul "Get finalized employee salaries for monthly payroll and download report Auto-ge…" at bounding box center [372, 400] width 452 height 124
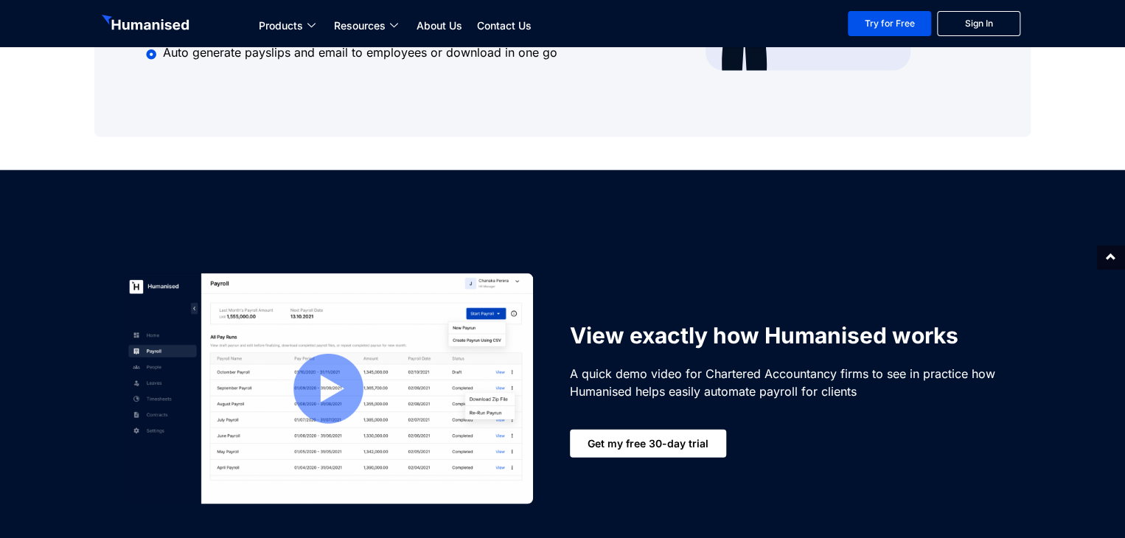
scroll to position [1916, 0]
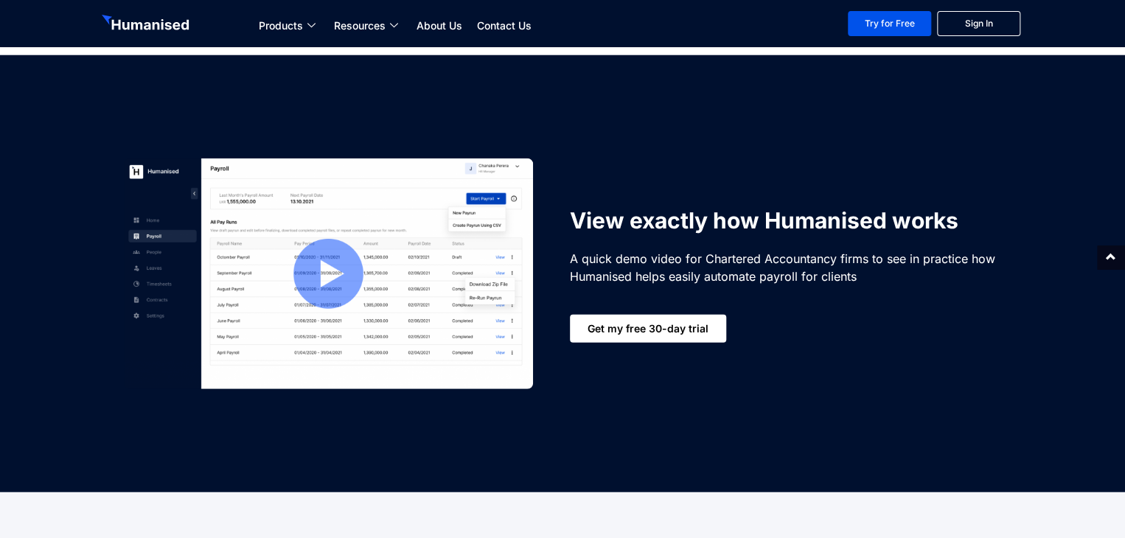
click at [629, 262] on p "A quick demo video for Chartered Accountancy firms to see in practice how Human…" at bounding box center [796, 267] width 453 height 35
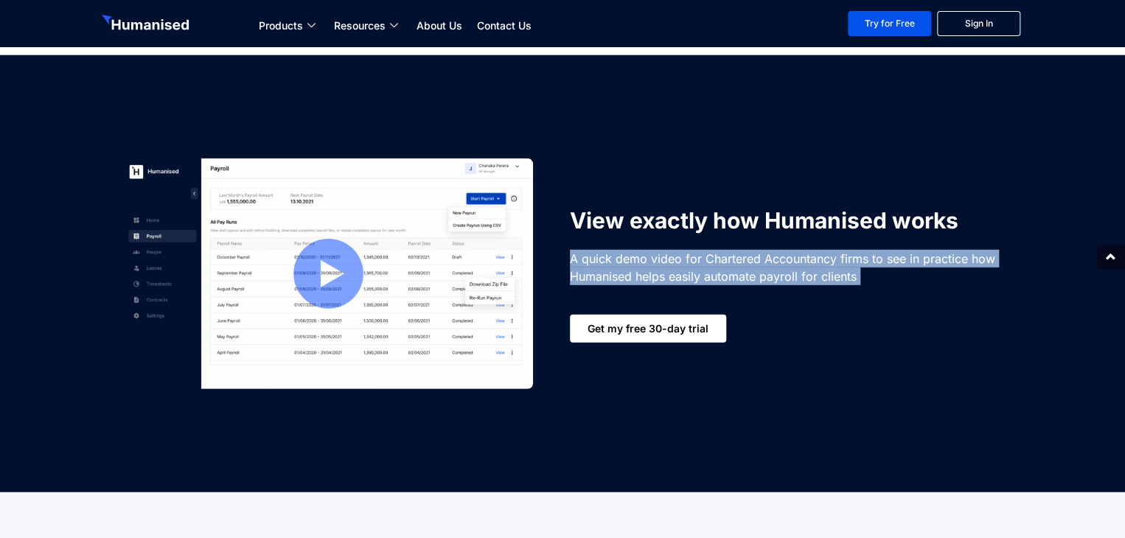
click at [629, 262] on p "A quick demo video for Chartered Accountancy firms to see in practice how Human…" at bounding box center [796, 267] width 453 height 35
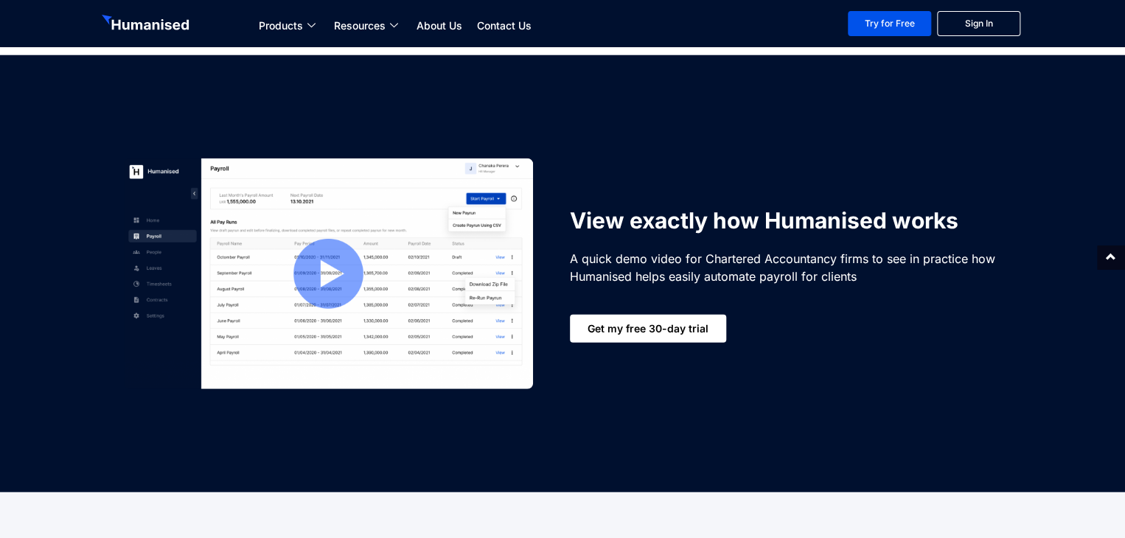
click at [584, 209] on h3 "View exactly how Humanised works" at bounding box center [796, 220] width 453 height 29
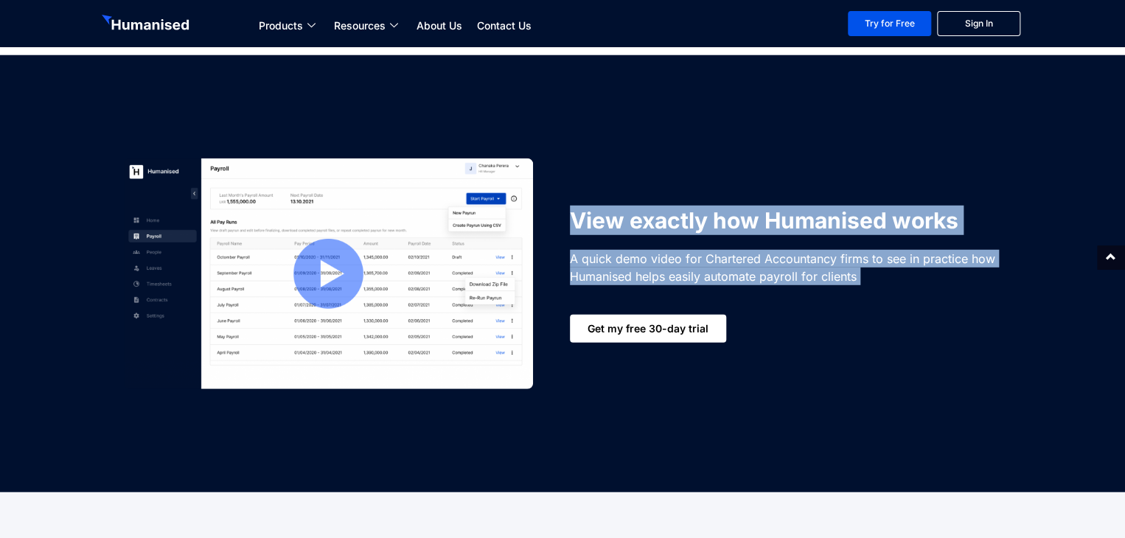
drag, startPoint x: 584, startPoint y: 209, endPoint x: 834, endPoint y: 263, distance: 256.3
click at [834, 263] on div "View exactly how Humanised works A quick demo video for Chartered Accountancy f…" at bounding box center [796, 274] width 468 height 290
click at [834, 263] on p "A quick demo video for Chartered Accountancy firms to see in practice how Human…" at bounding box center [796, 267] width 453 height 35
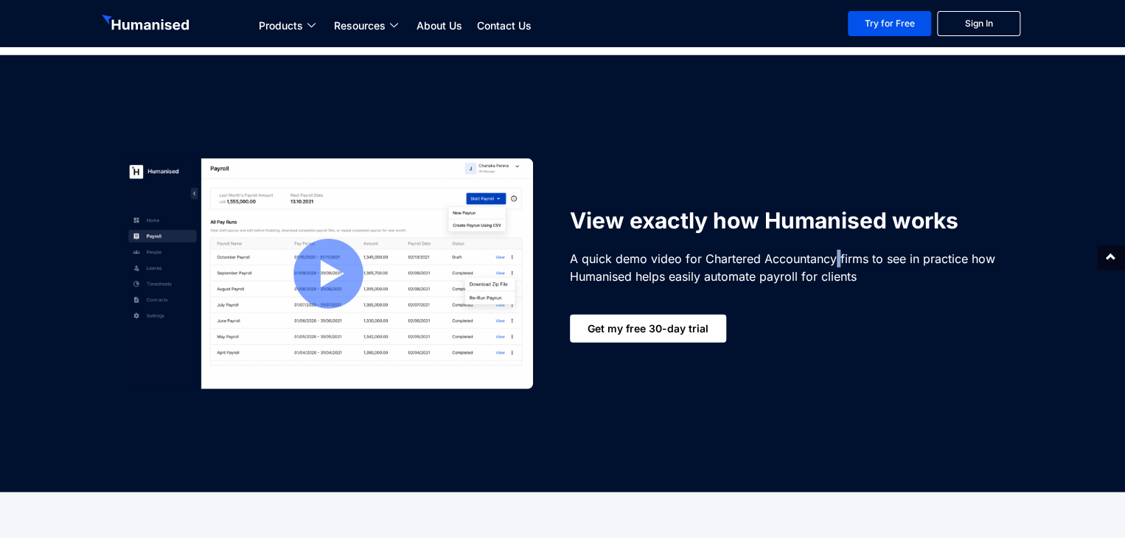
click at [834, 263] on p "A quick demo video for Chartered Accountancy firms to see in practice how Human…" at bounding box center [796, 267] width 453 height 35
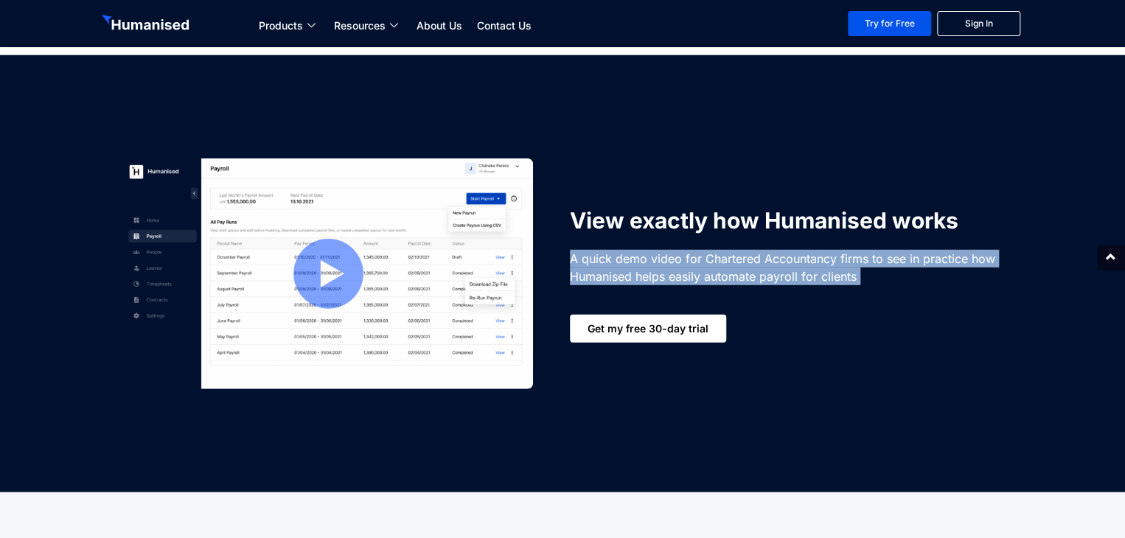
click at [834, 263] on p "A quick demo video for Chartered Accountancy firms to see in practice how Human…" at bounding box center [796, 267] width 453 height 35
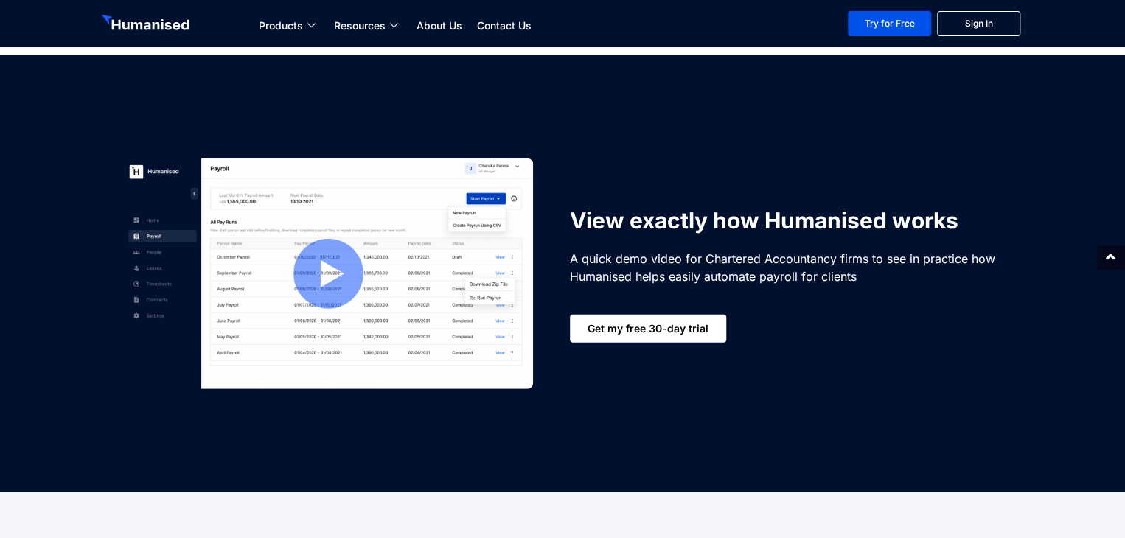
click at [777, 216] on h3 "View exactly how Humanised works" at bounding box center [796, 220] width 453 height 29
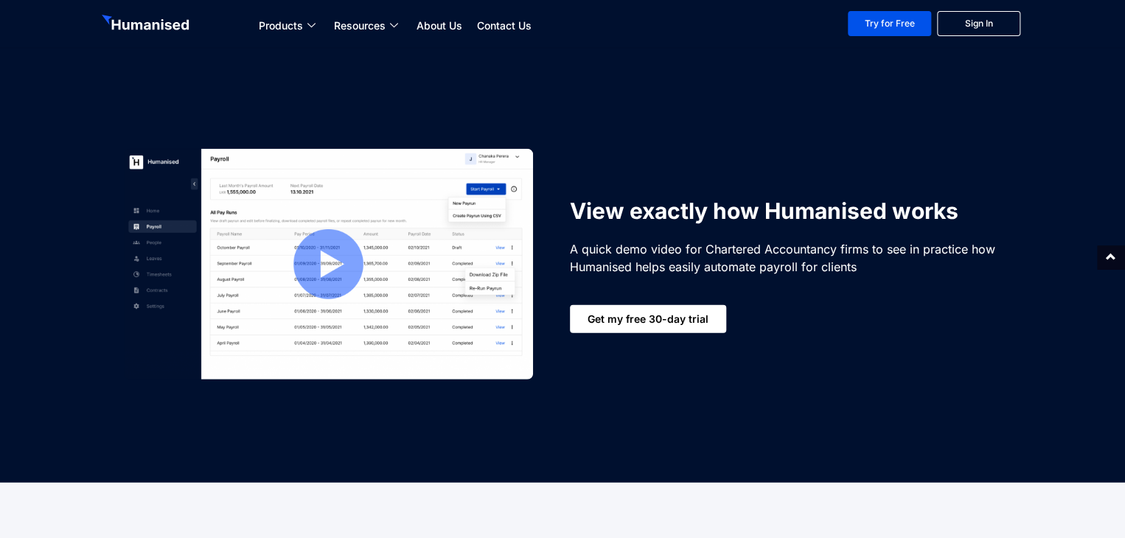
scroll to position [1990, 0]
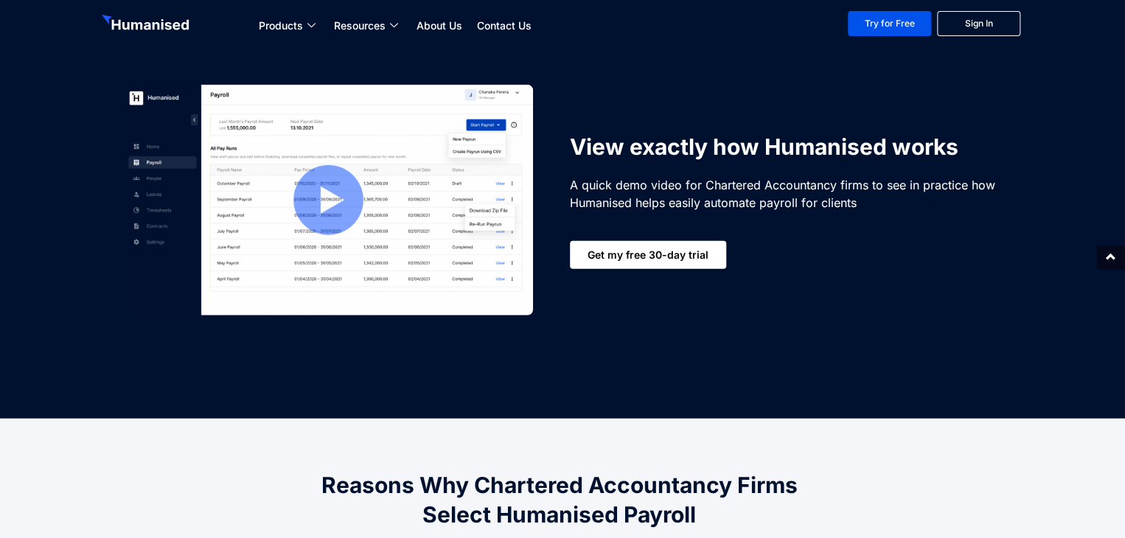
click at [331, 212] on img at bounding box center [328, 200] width 409 height 231
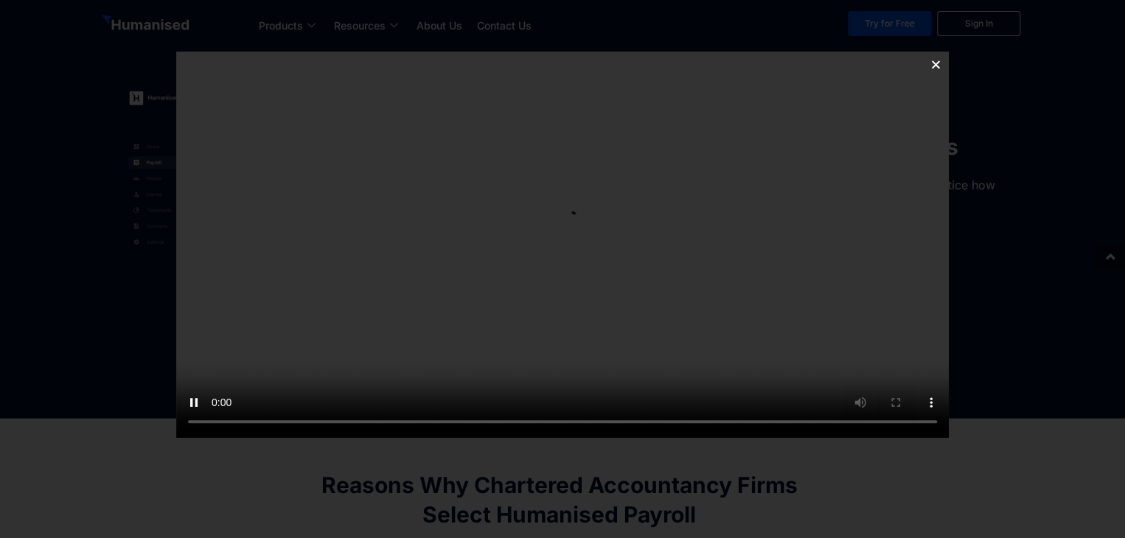
click at [937, 62] on icon at bounding box center [935, 64] width 11 height 11
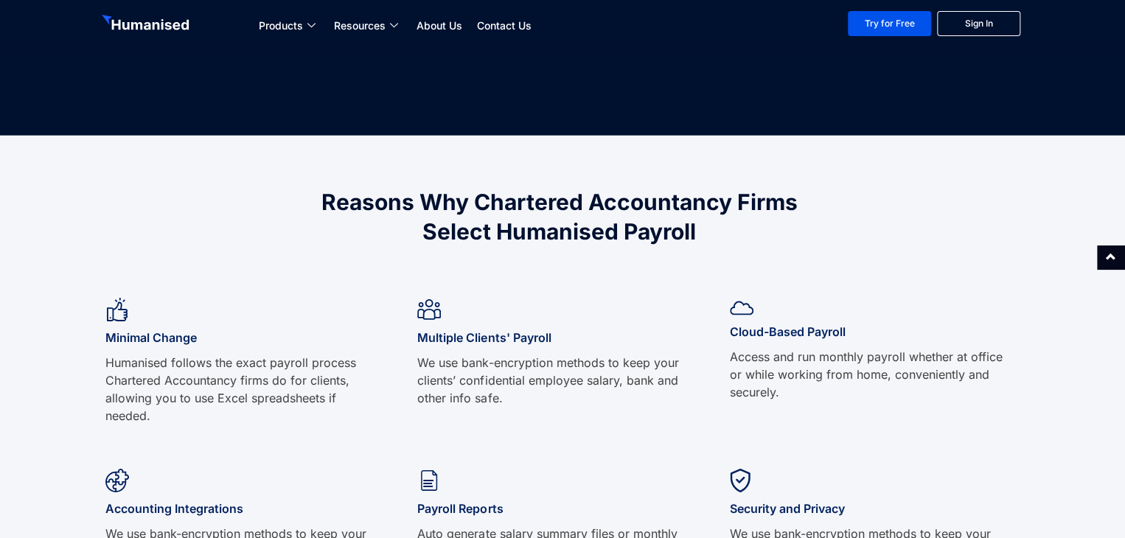
scroll to position [2285, 0]
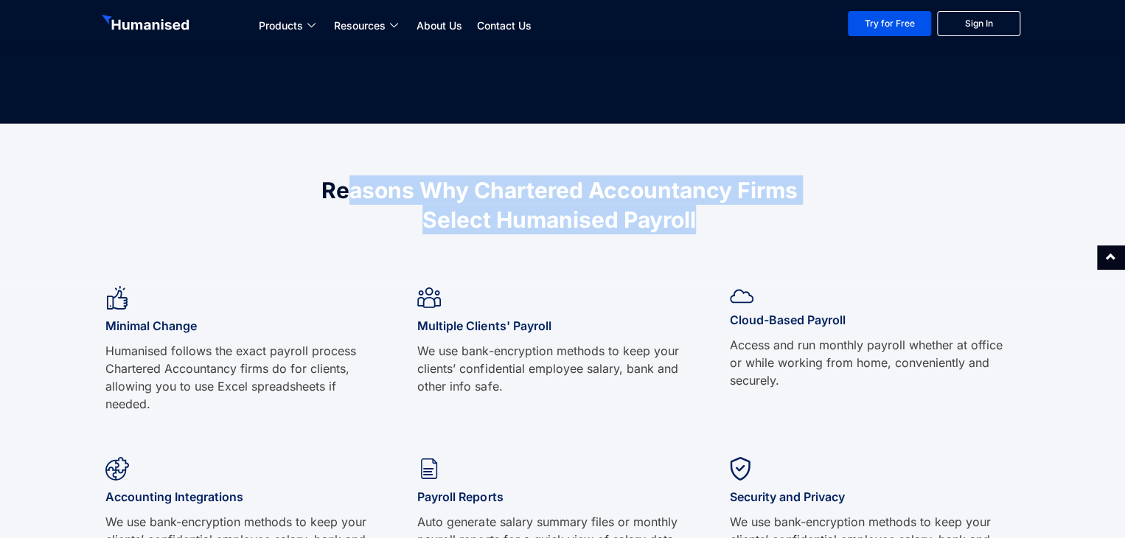
drag, startPoint x: 348, startPoint y: 181, endPoint x: 749, endPoint y: 236, distance: 404.6
click at [749, 236] on div "Reasons Why Chartered Accountancy Firms Select Humanised Payroll" at bounding box center [560, 205] width 556 height 74
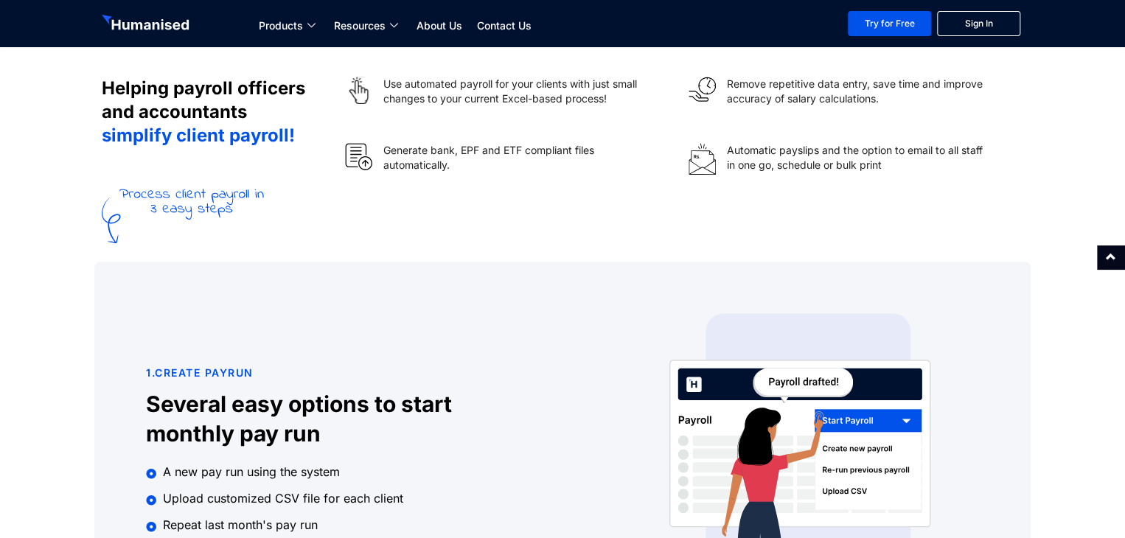
scroll to position [486, 0]
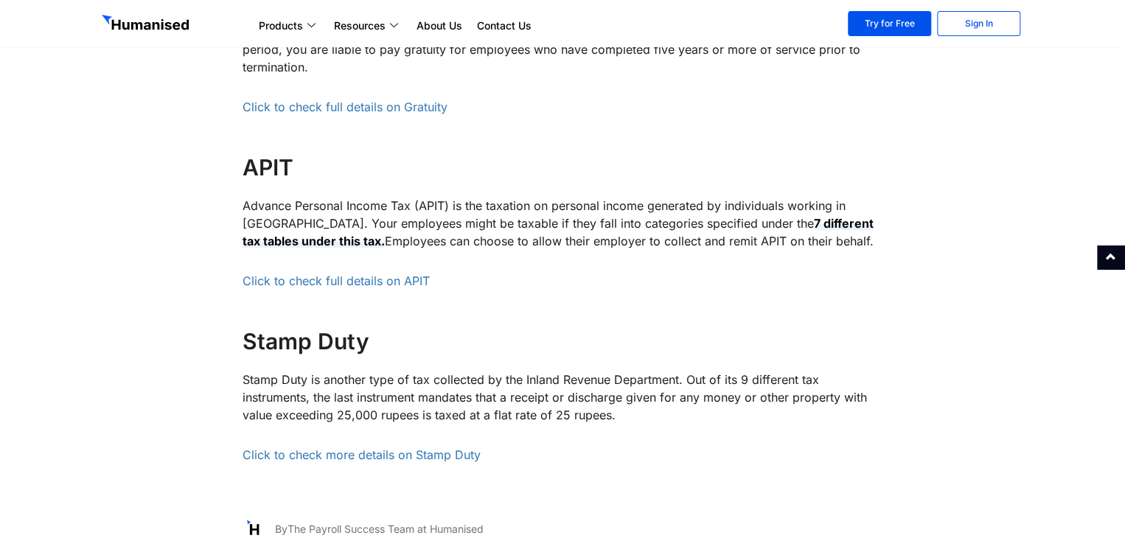
scroll to position [3127, 0]
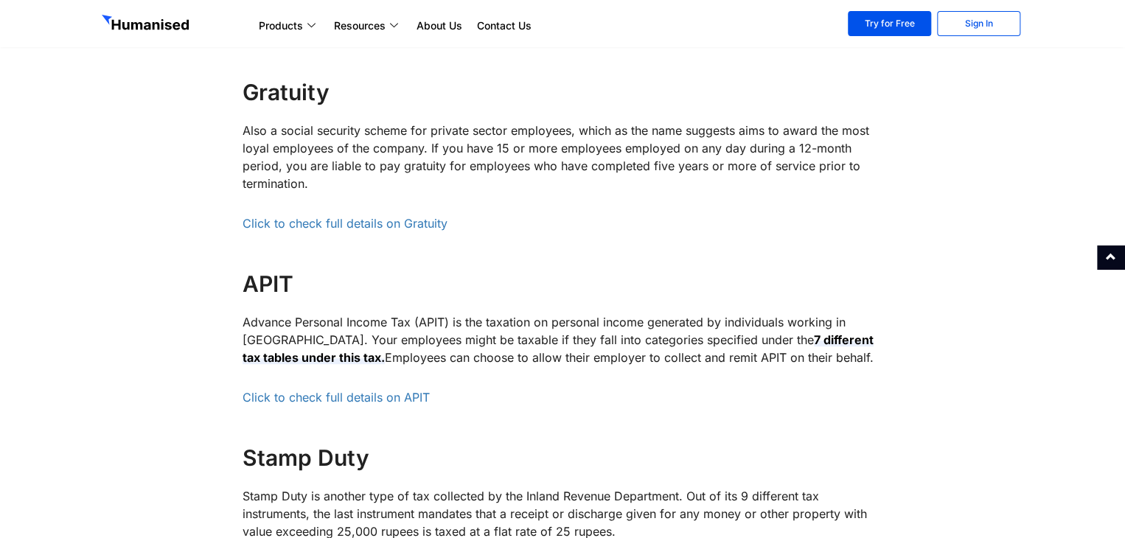
click at [401, 341] on p "Advance Personal Income Tax (APIT) is the taxation on personal income generated…" at bounding box center [562, 339] width 640 height 53
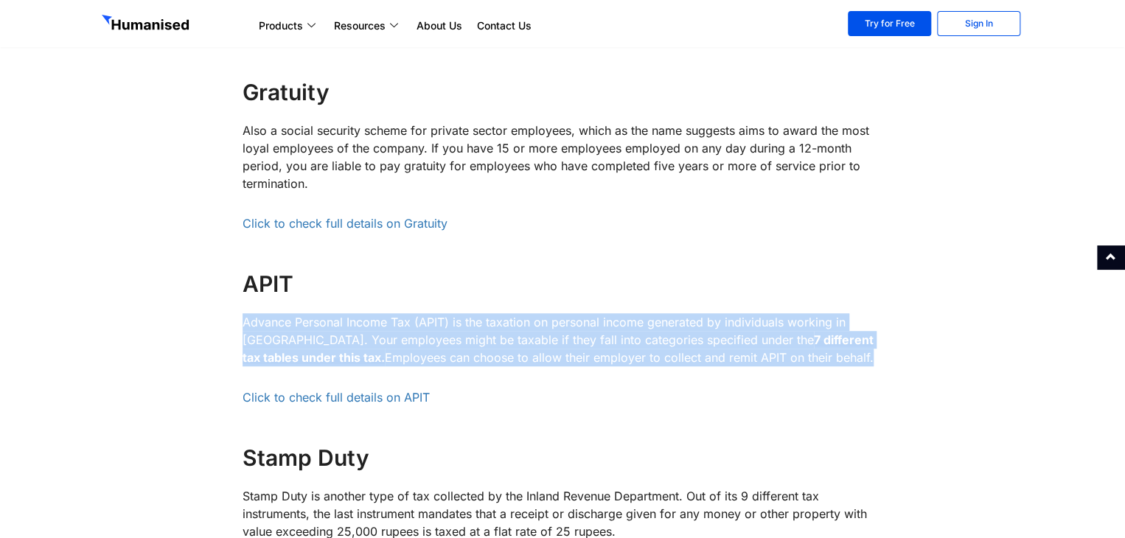
click at [401, 341] on p "Advance Personal Income Tax (APIT) is the taxation on personal income generated…" at bounding box center [562, 339] width 640 height 53
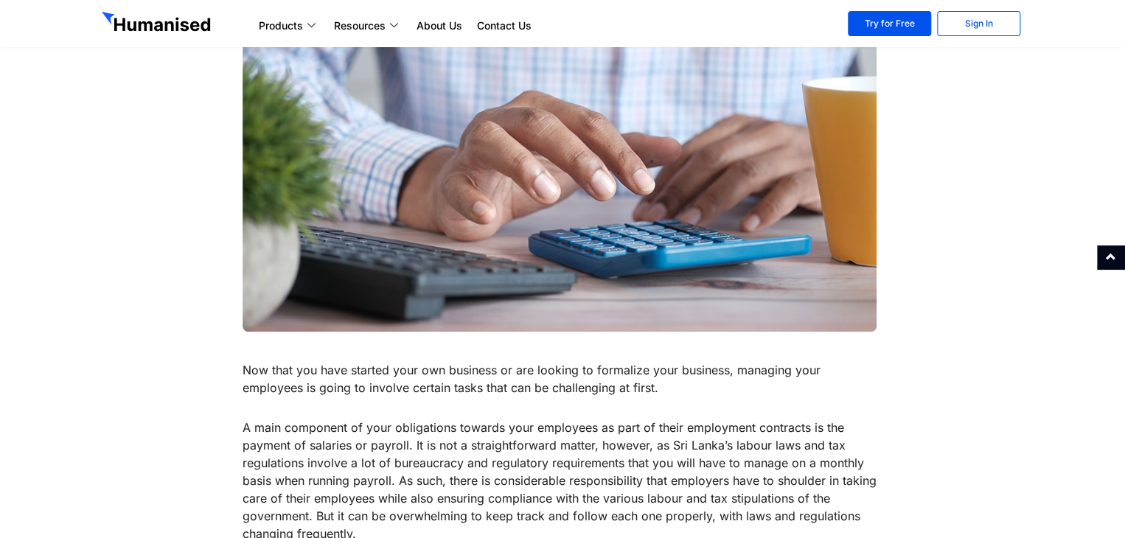
scroll to position [0, 0]
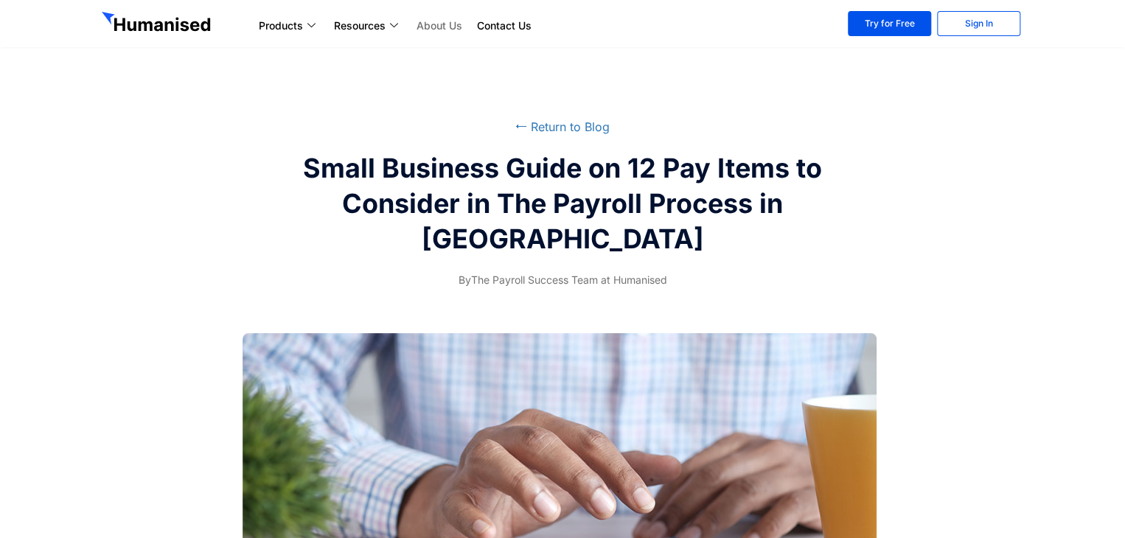
click at [433, 17] on link "About Us" at bounding box center [439, 26] width 60 height 18
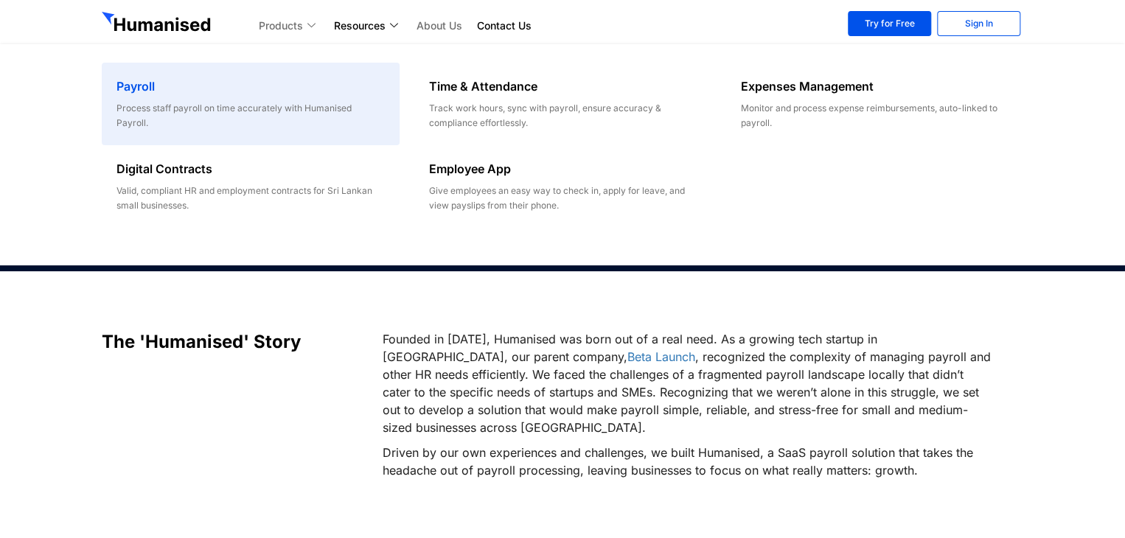
click at [154, 88] on h6 "Payroll" at bounding box center [250, 86] width 268 height 18
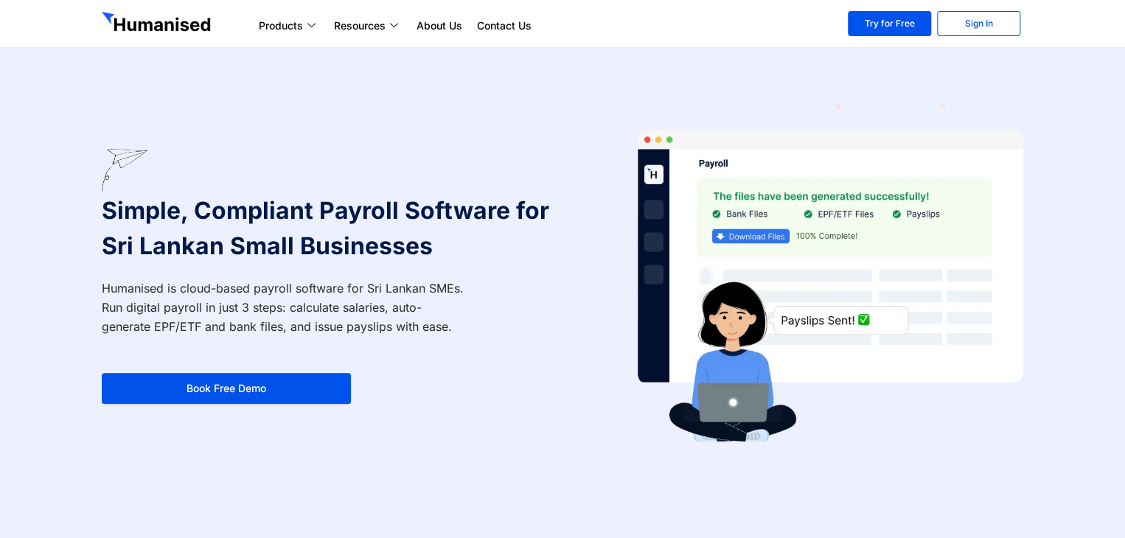
click at [112, 28] on img at bounding box center [158, 24] width 112 height 24
